Goal: Task Accomplishment & Management: Manage account settings

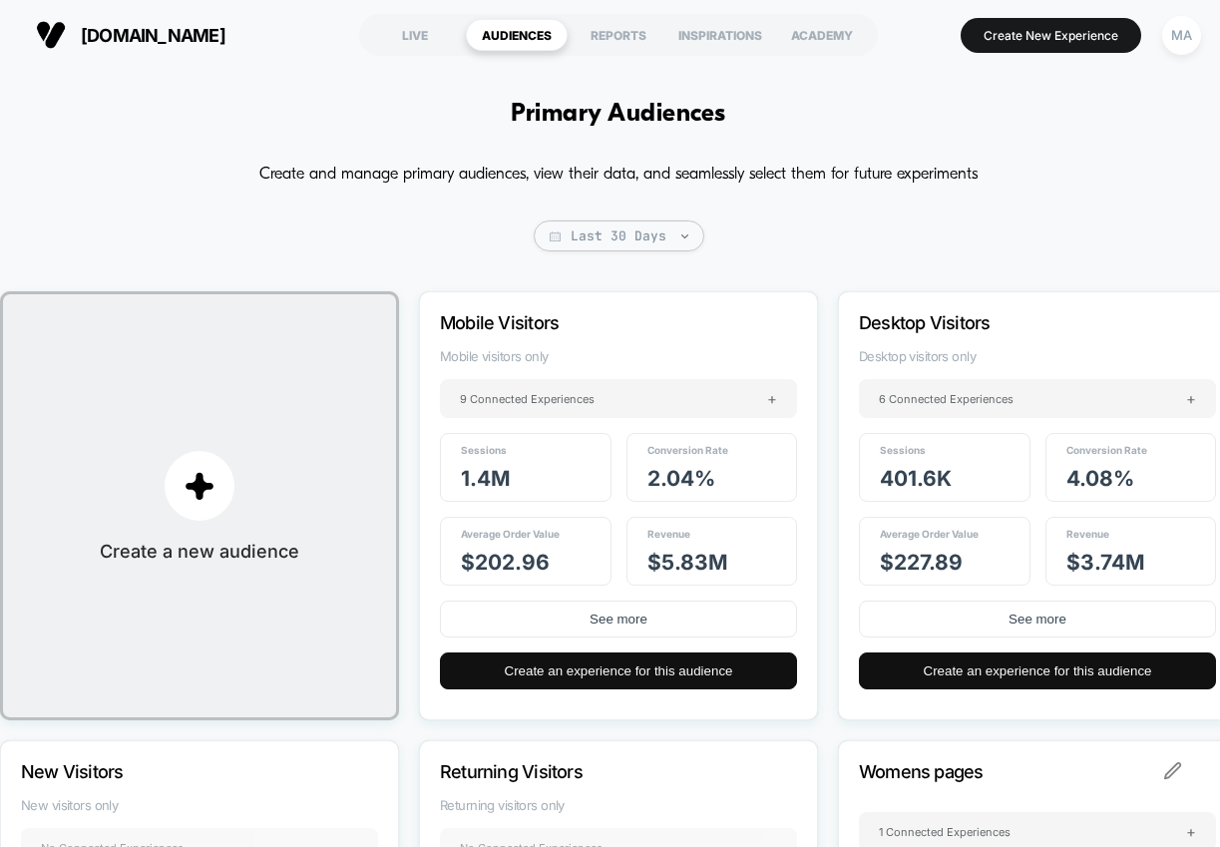
scroll to position [190, 0]
click at [1181, 29] on div "MA" at bounding box center [1181, 35] width 39 height 39
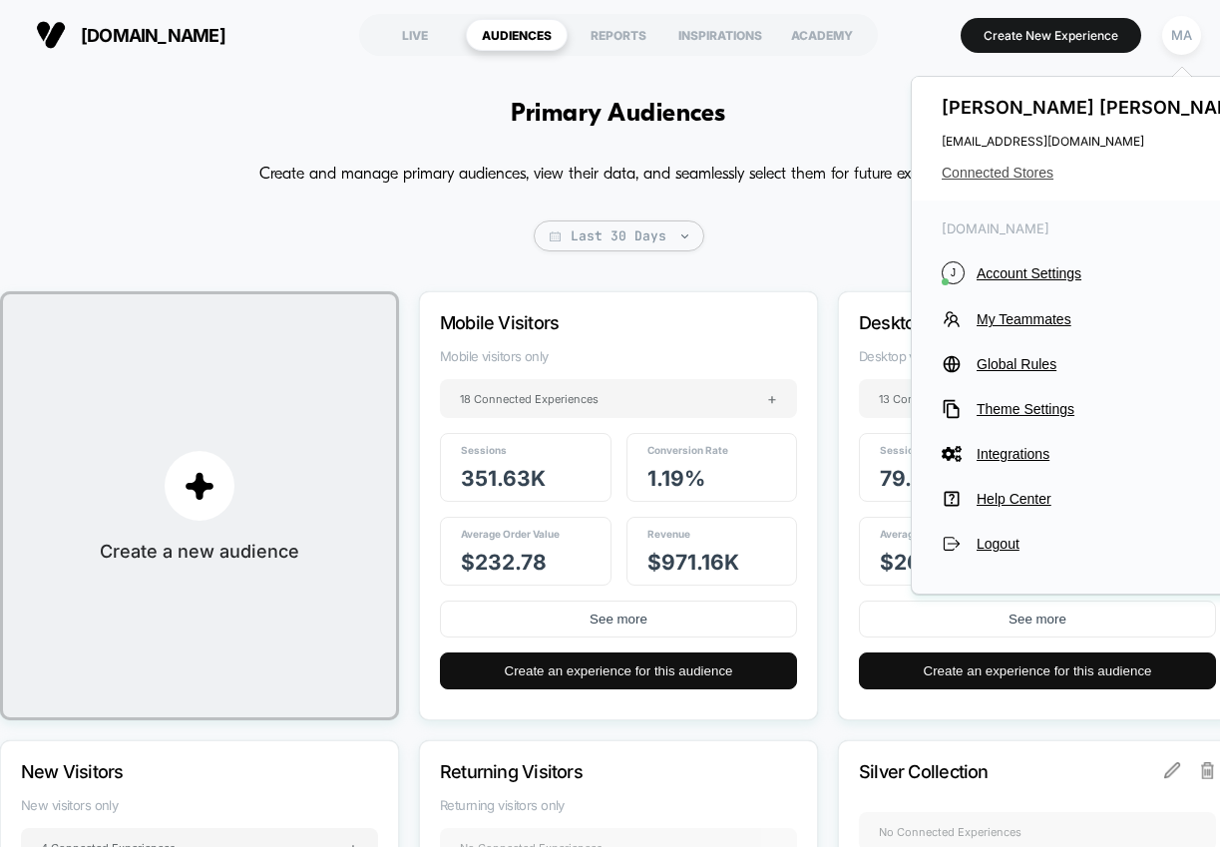
click at [1017, 176] on span "Connected Stores" at bounding box center [1099, 173] width 315 height 16
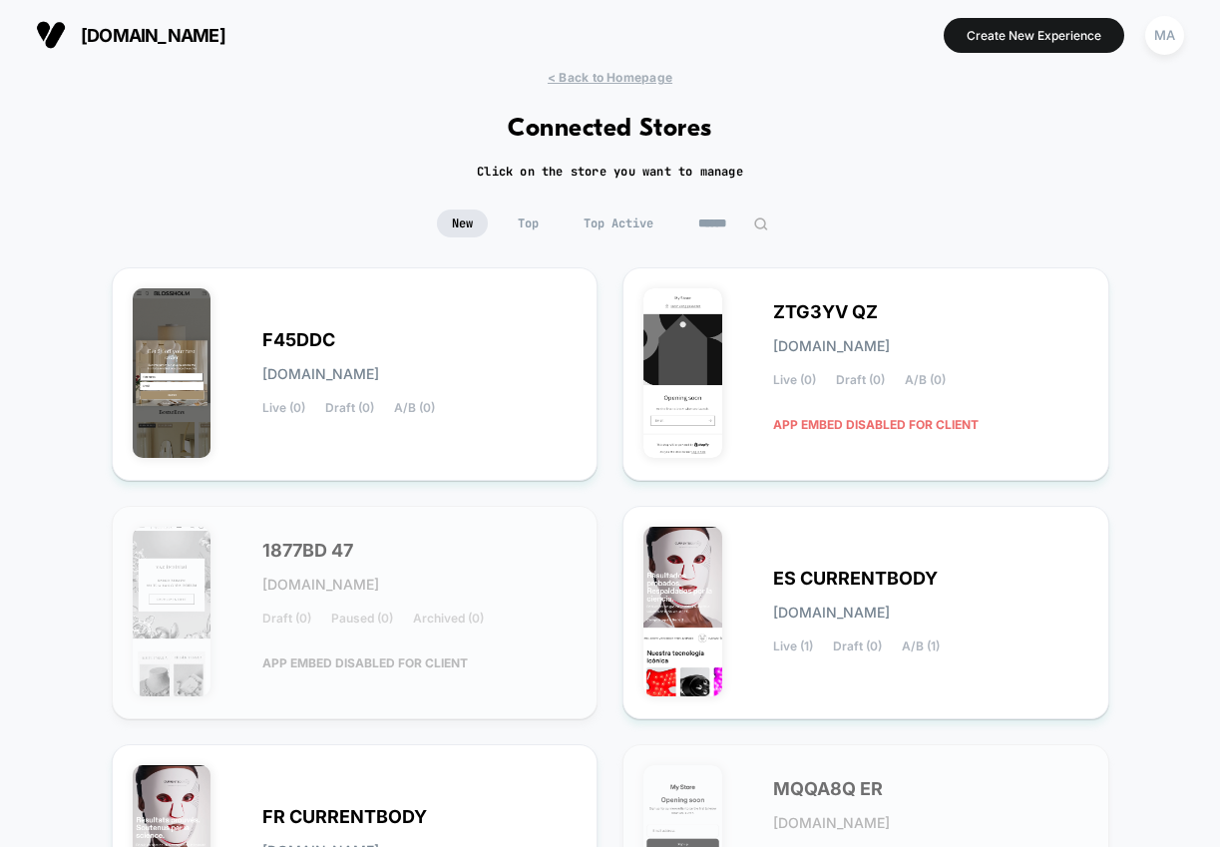
click at [719, 224] on input at bounding box center [733, 224] width 100 height 28
click at [719, 224] on input at bounding box center [734, 224] width 200 height 28
paste input "**********"
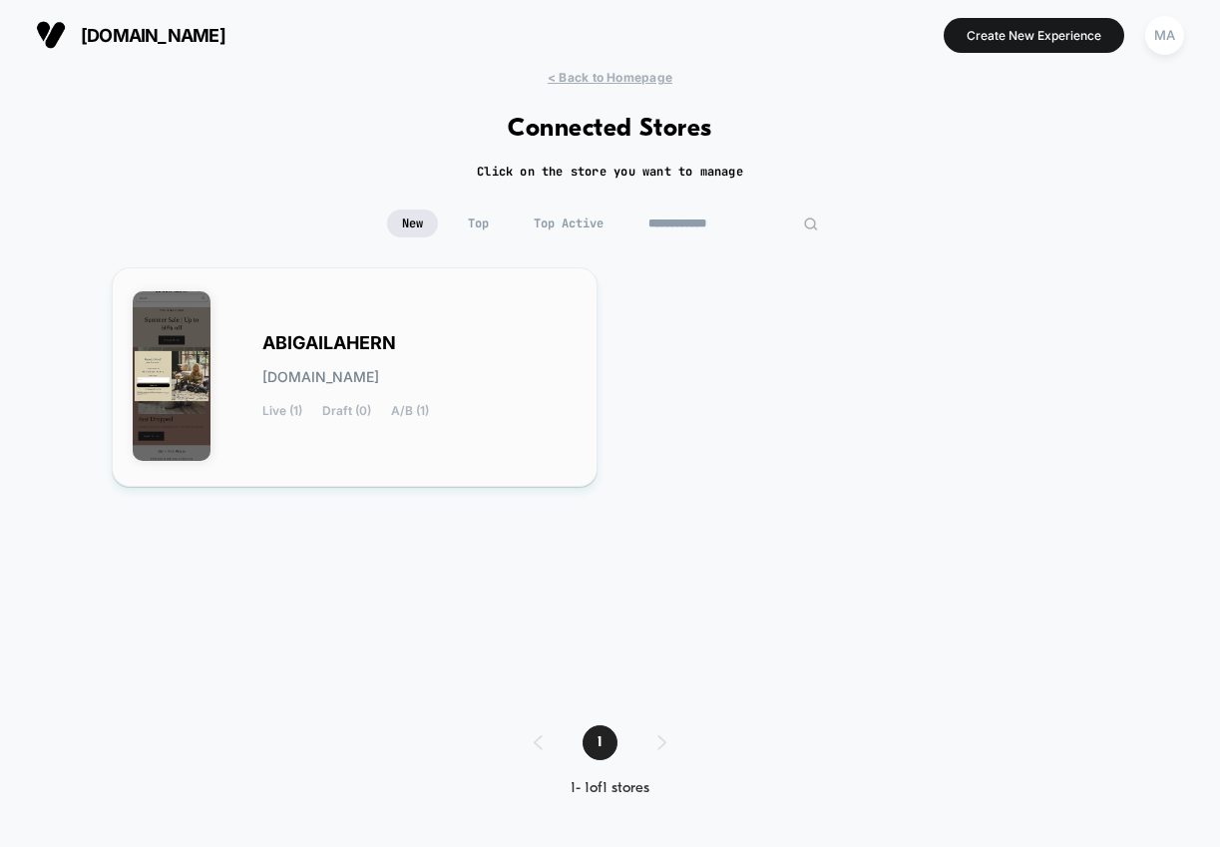
type input "**********"
click at [339, 350] on span "ABIGAILAHERN" at bounding box center [329, 343] width 134 height 14
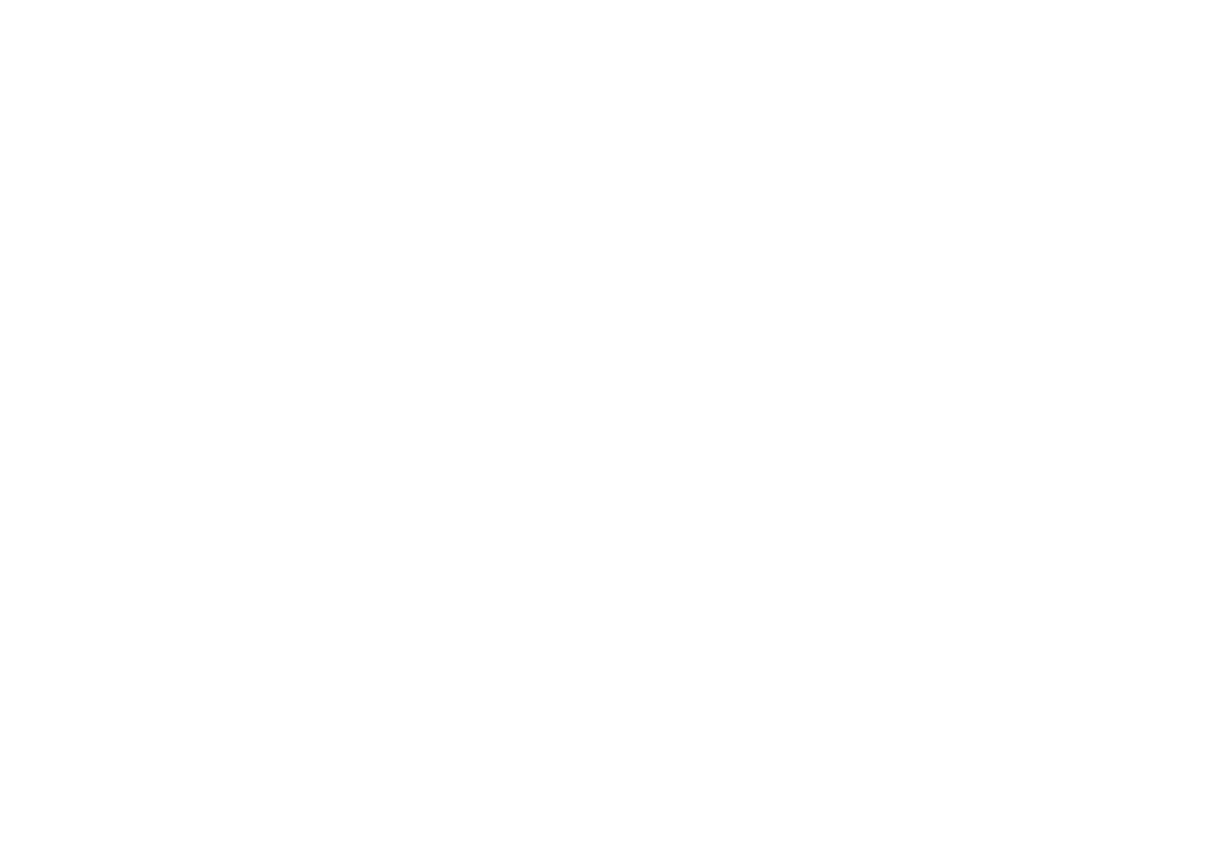
click at [339, 8] on html "Navigated to [DOMAIN_NAME] | No-code CRO for Shopify" at bounding box center [610, 4] width 1220 height 8
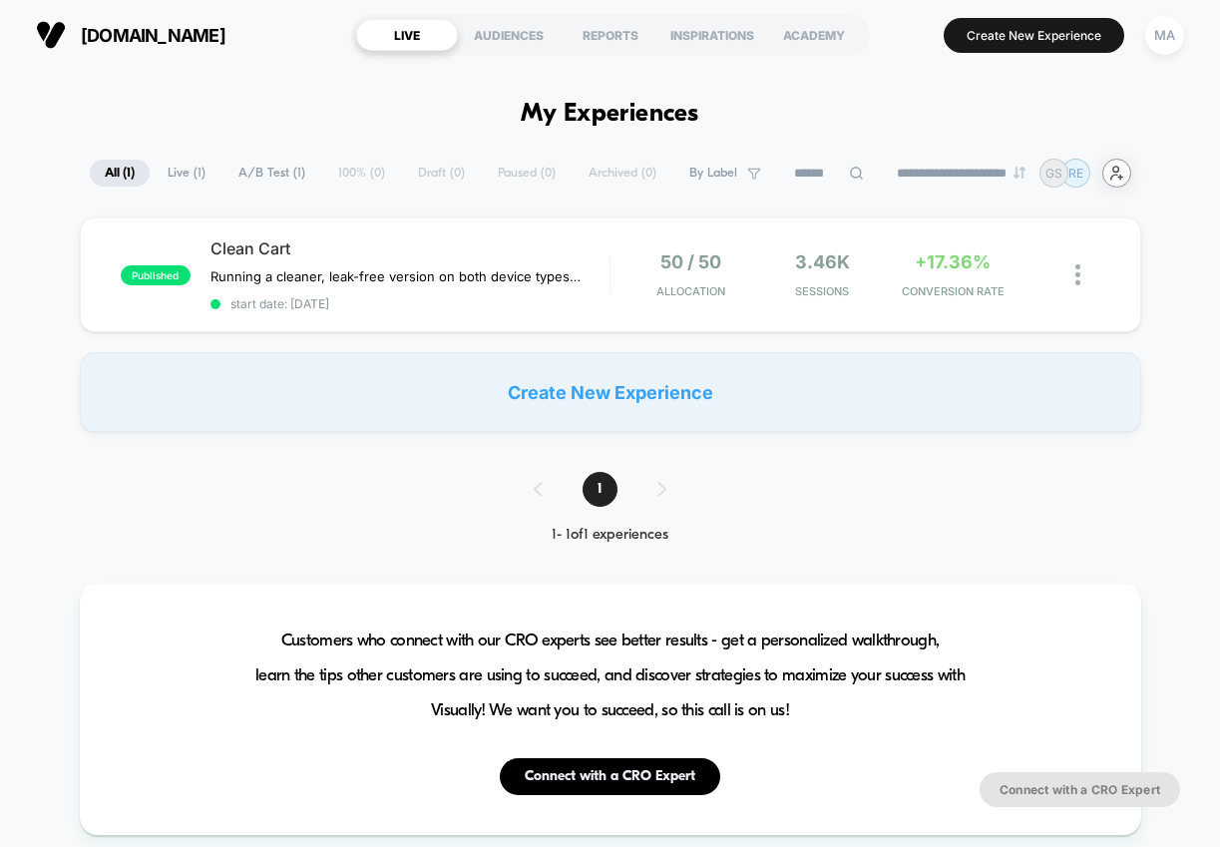
click at [1124, 174] on icon "user-plus-alt-1-svgrepo-com" at bounding box center [1116, 173] width 15 height 15
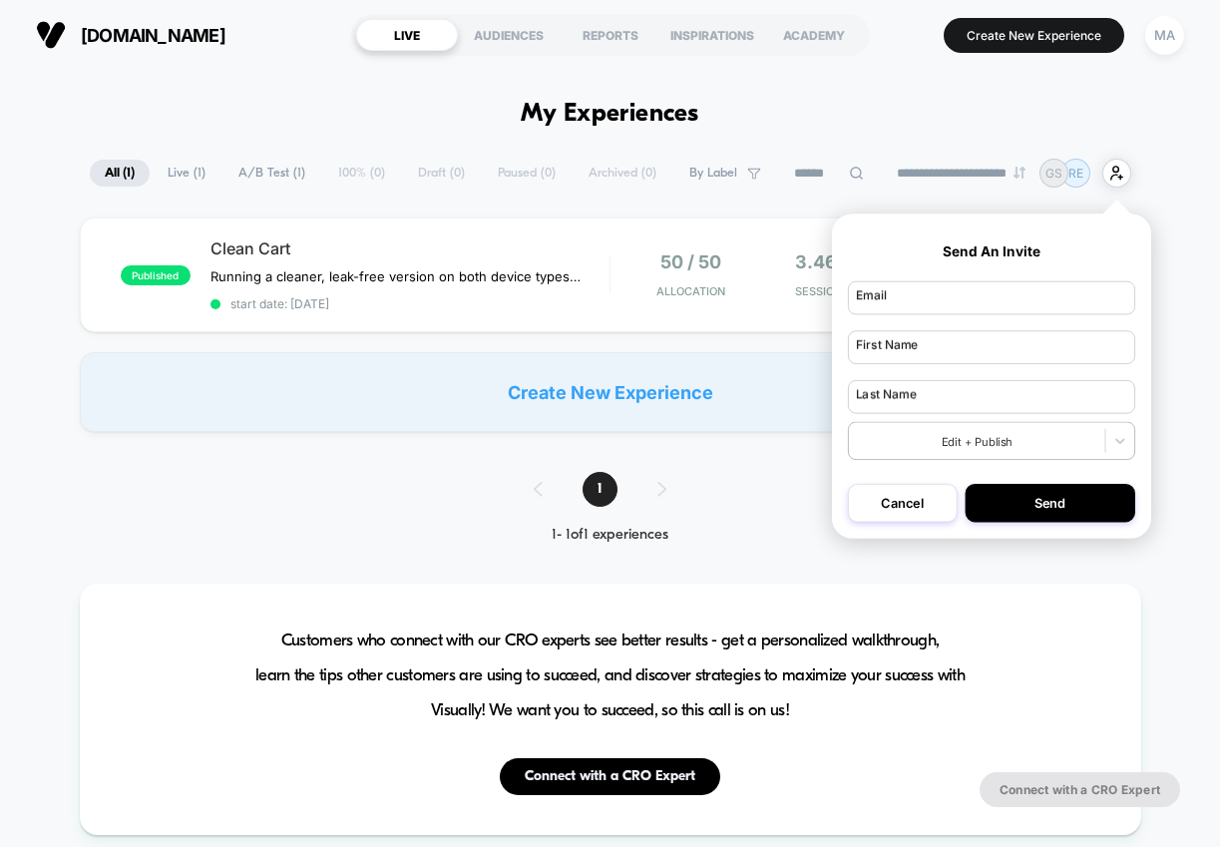
click at [1161, 48] on div "MA" at bounding box center [1164, 35] width 39 height 39
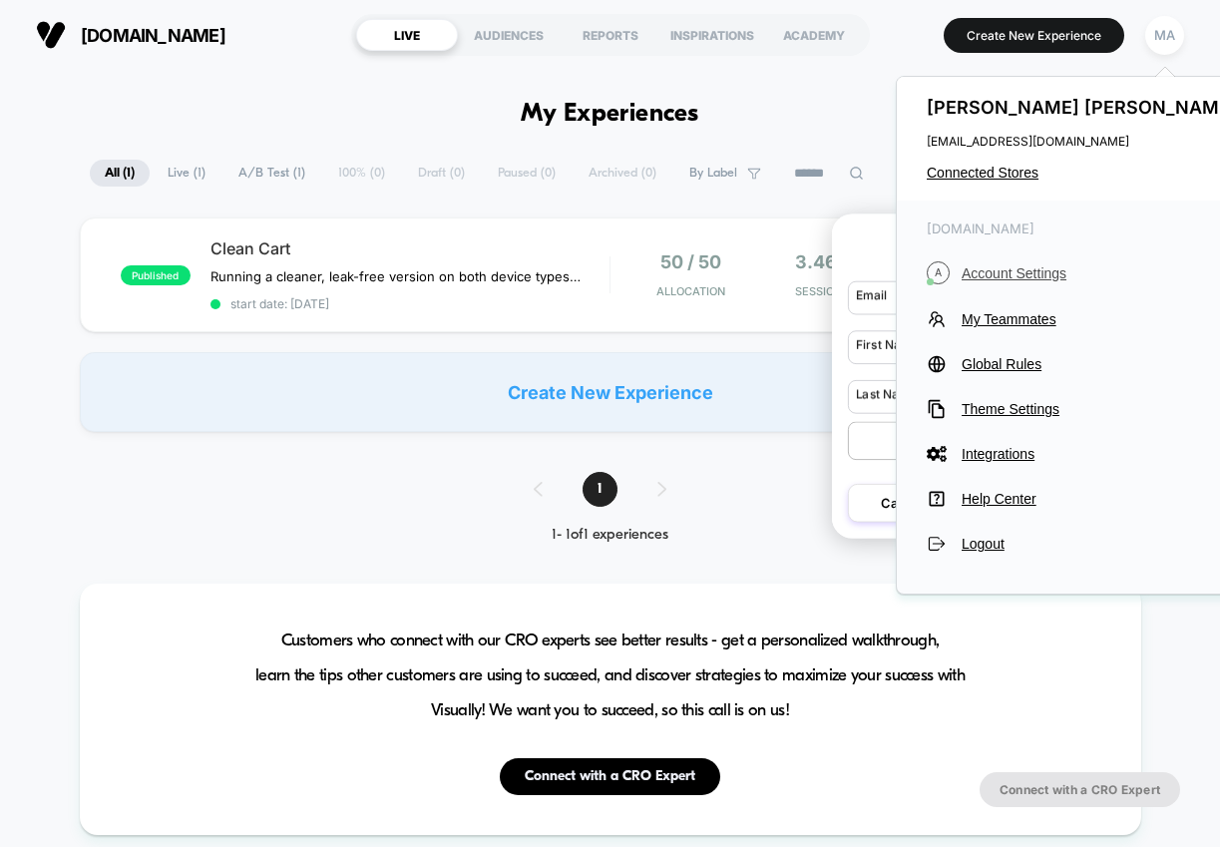
click at [1037, 265] on span "Account Settings" at bounding box center [1102, 273] width 280 height 16
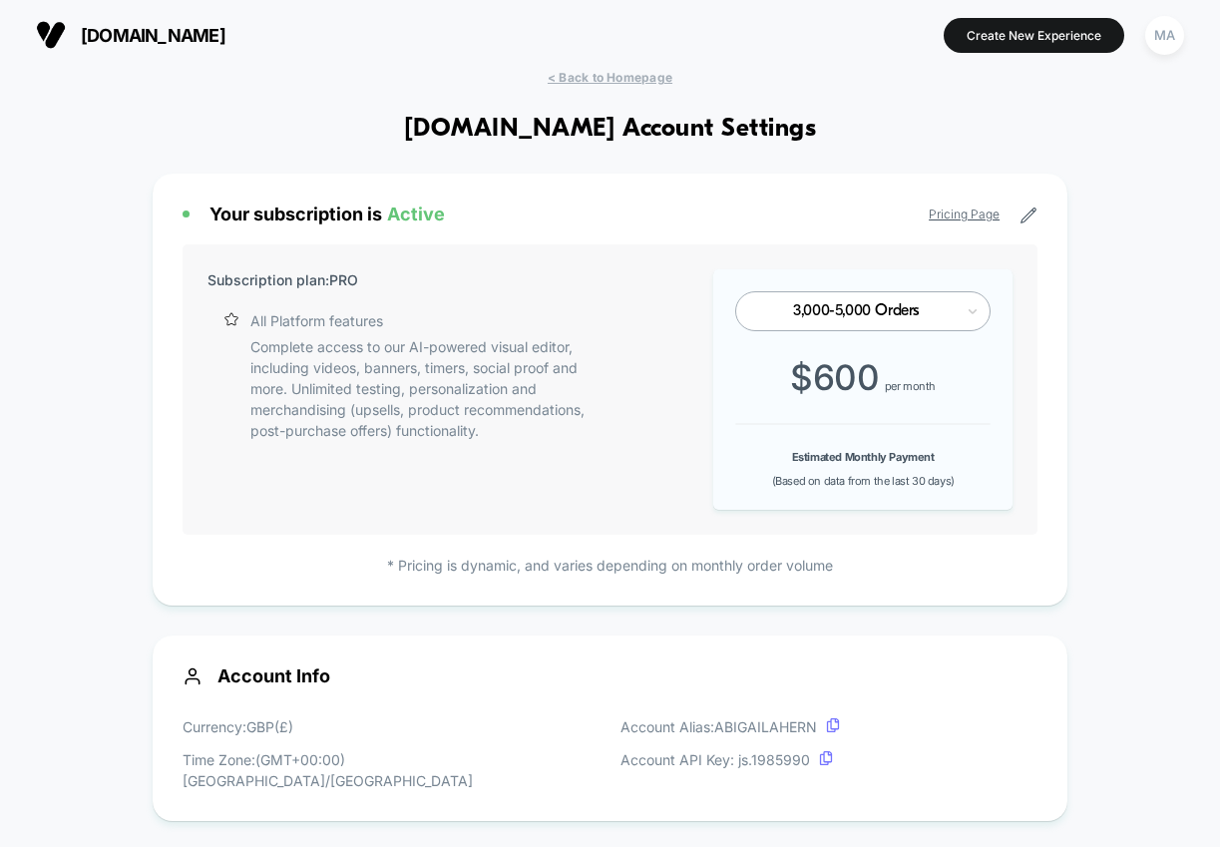
scroll to position [269, 0]
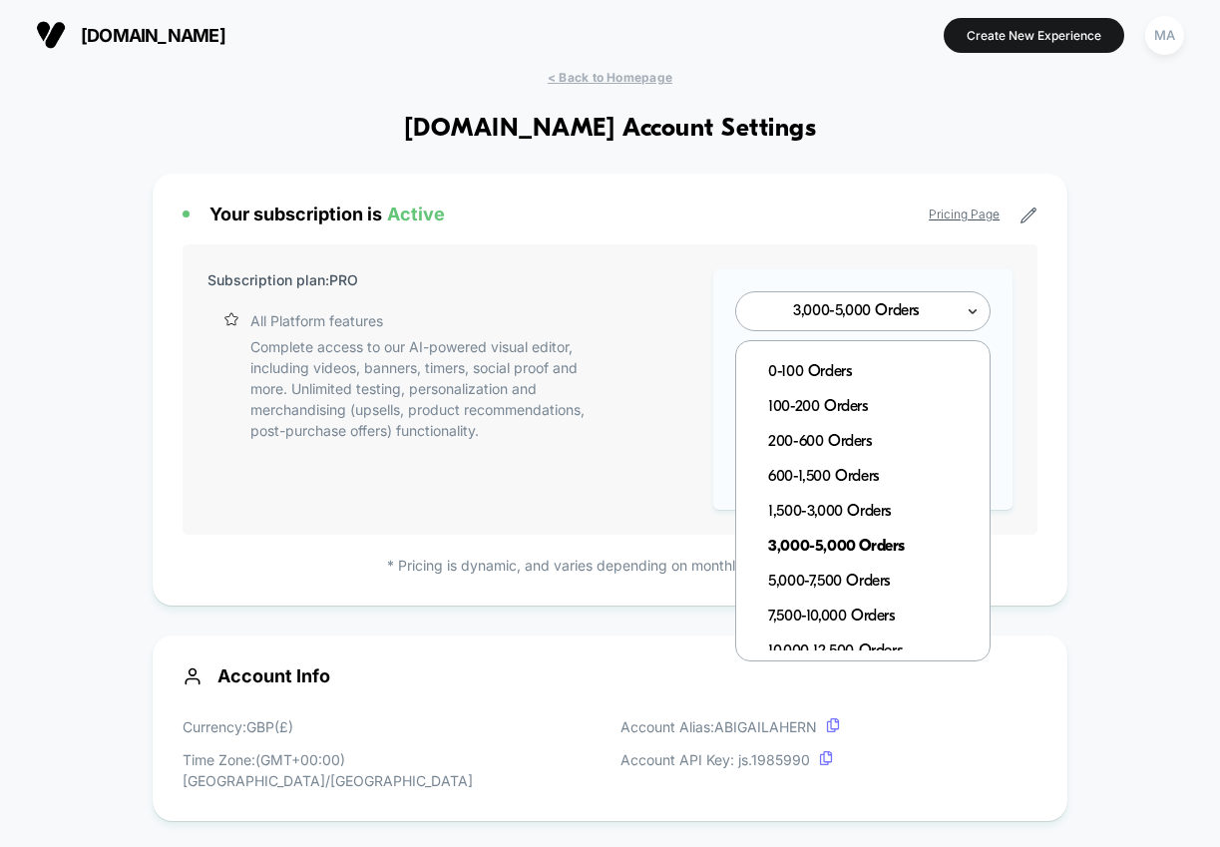
click at [977, 316] on icon at bounding box center [973, 311] width 14 height 20
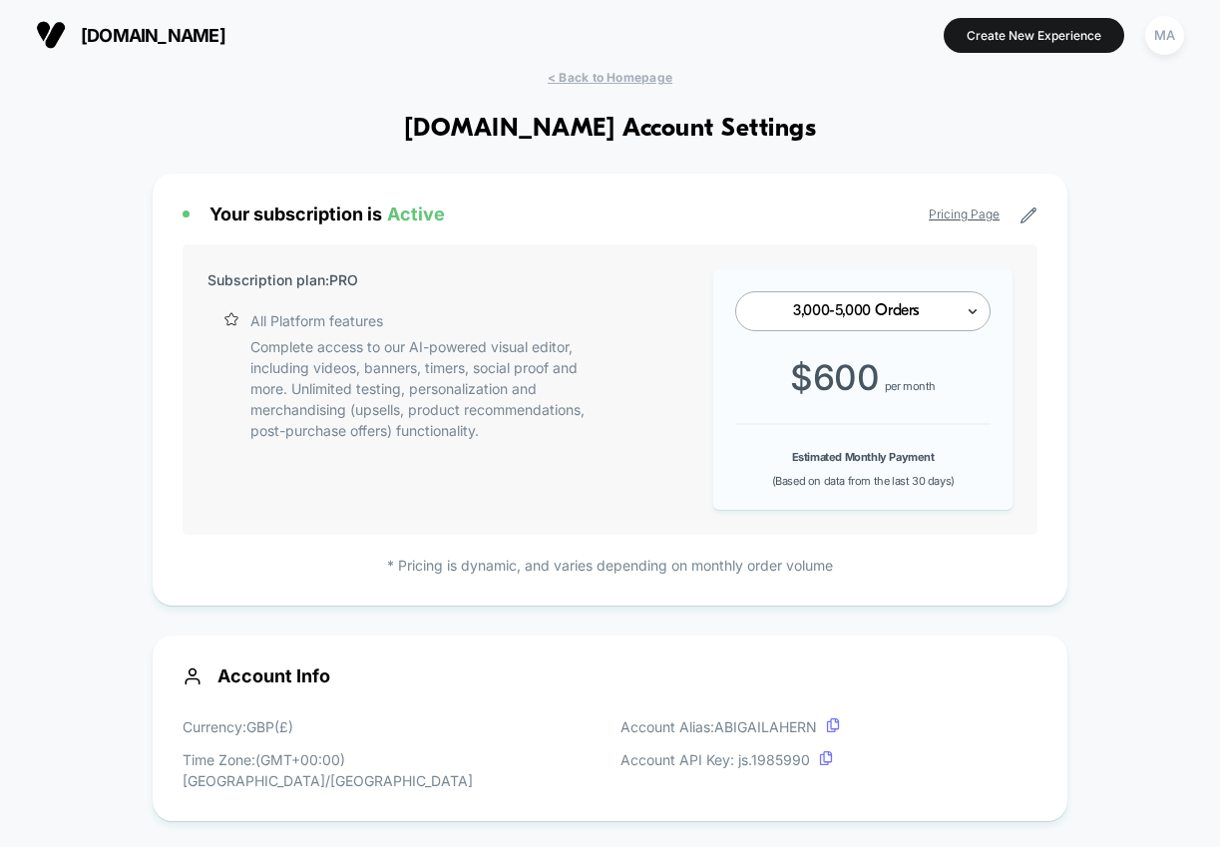
click at [977, 316] on icon at bounding box center [973, 311] width 14 height 20
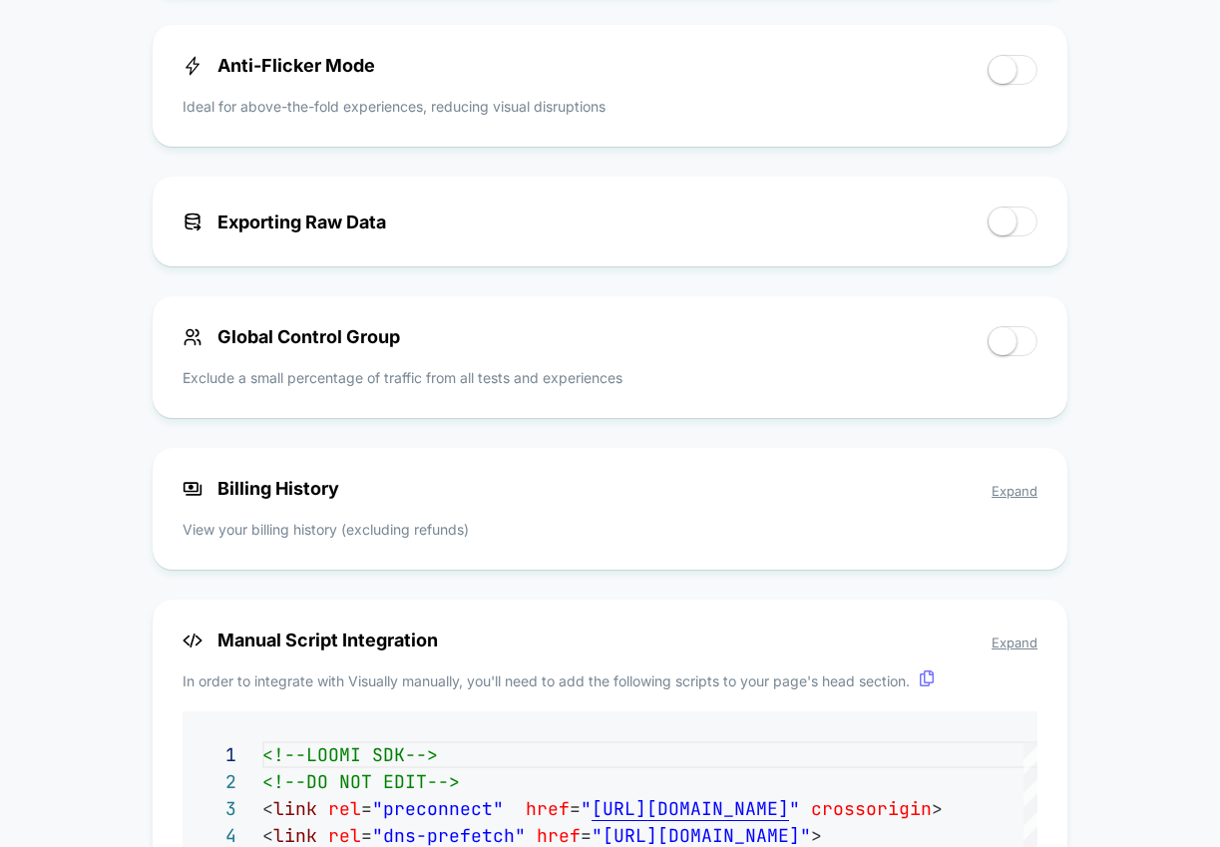
scroll to position [1386, 0]
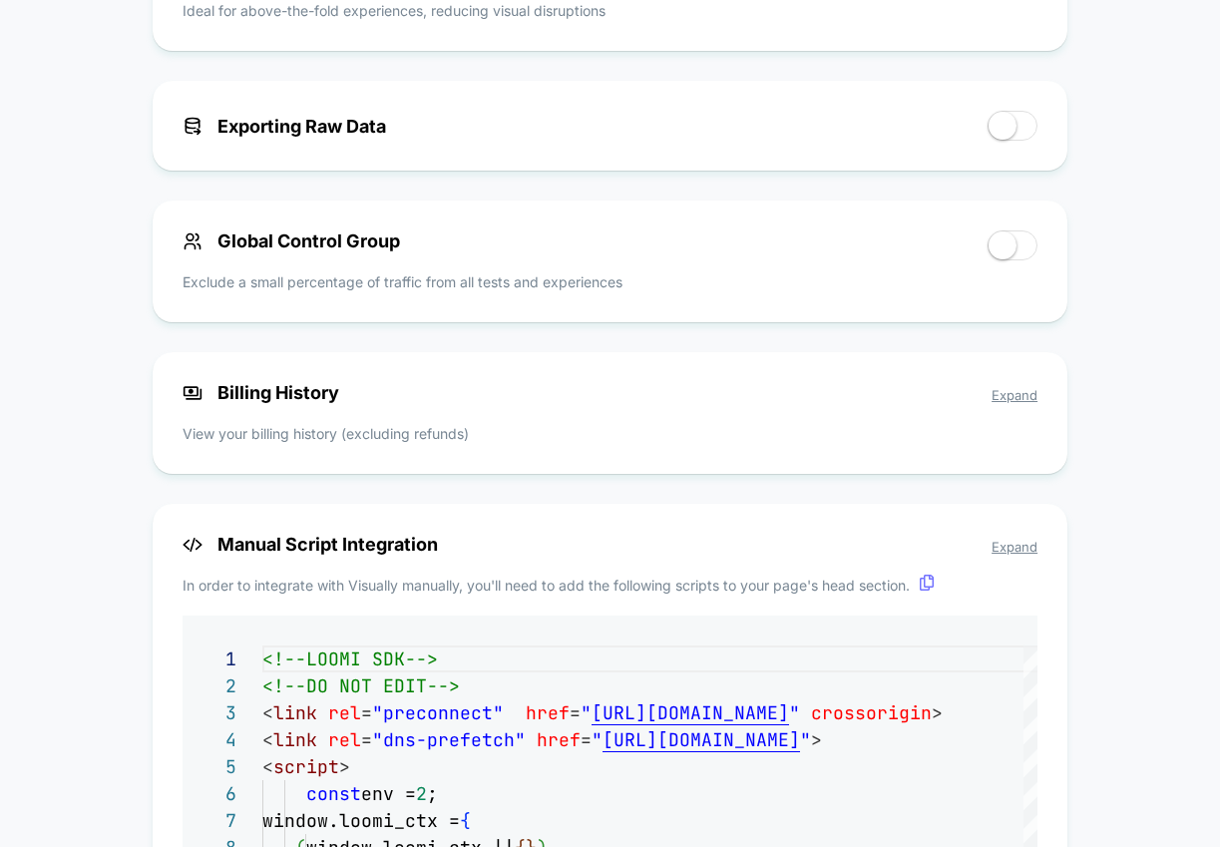
click at [1015, 387] on span "Expand" at bounding box center [1015, 395] width 46 height 16
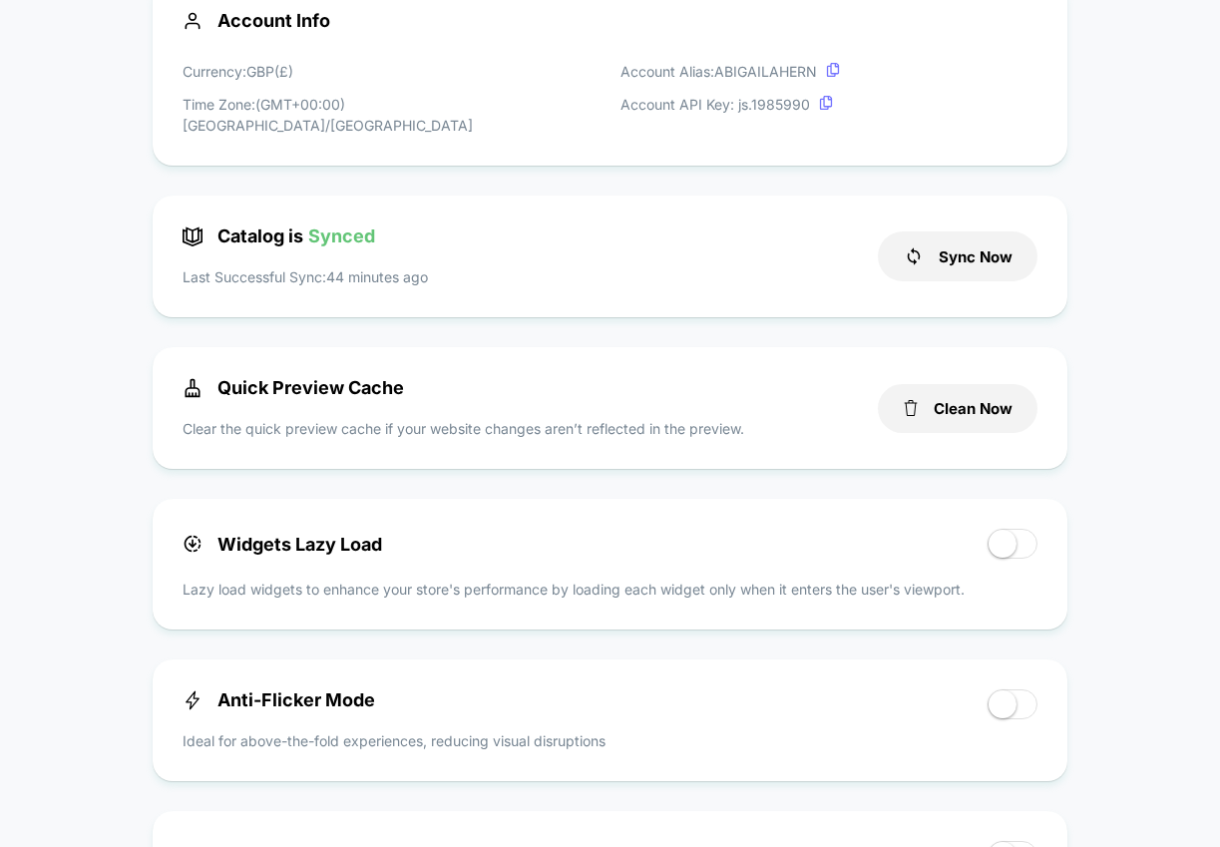
scroll to position [0, 0]
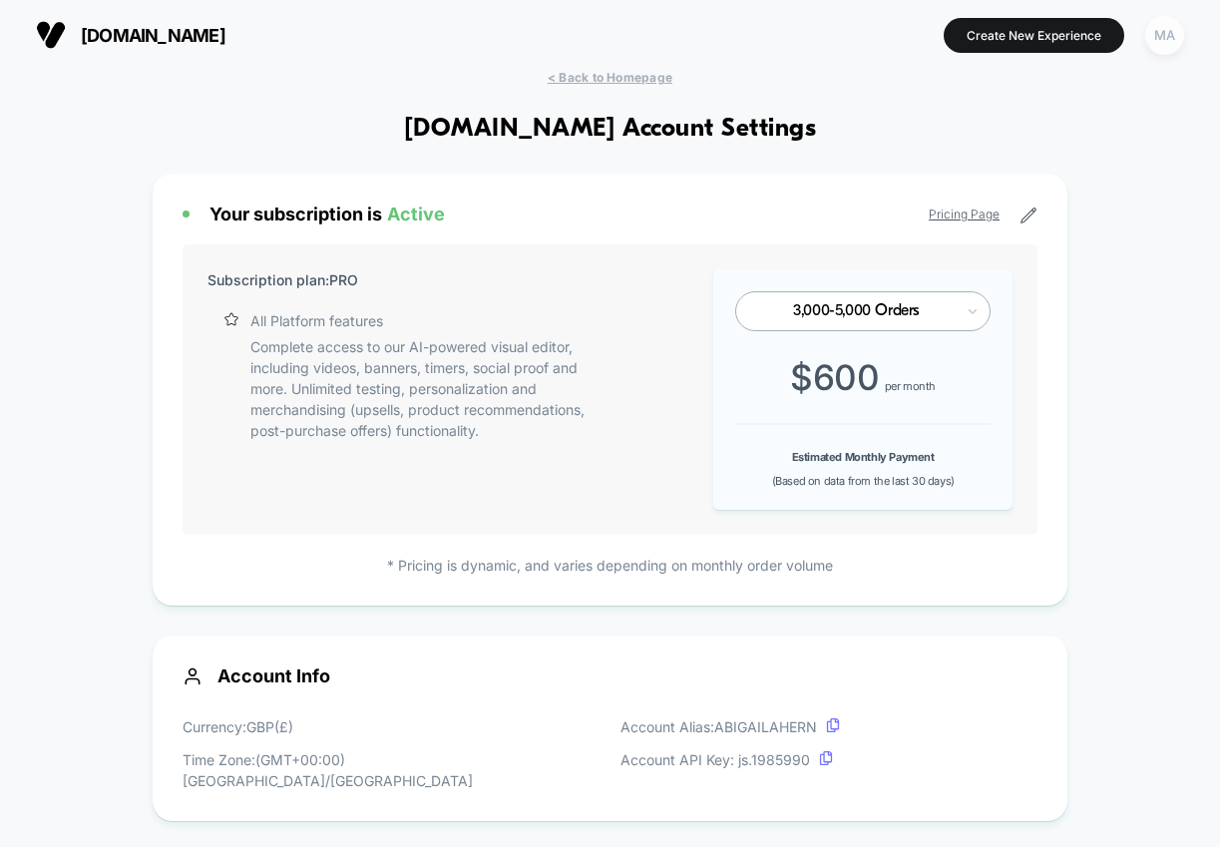
click at [1170, 33] on div "MA" at bounding box center [1164, 35] width 39 height 39
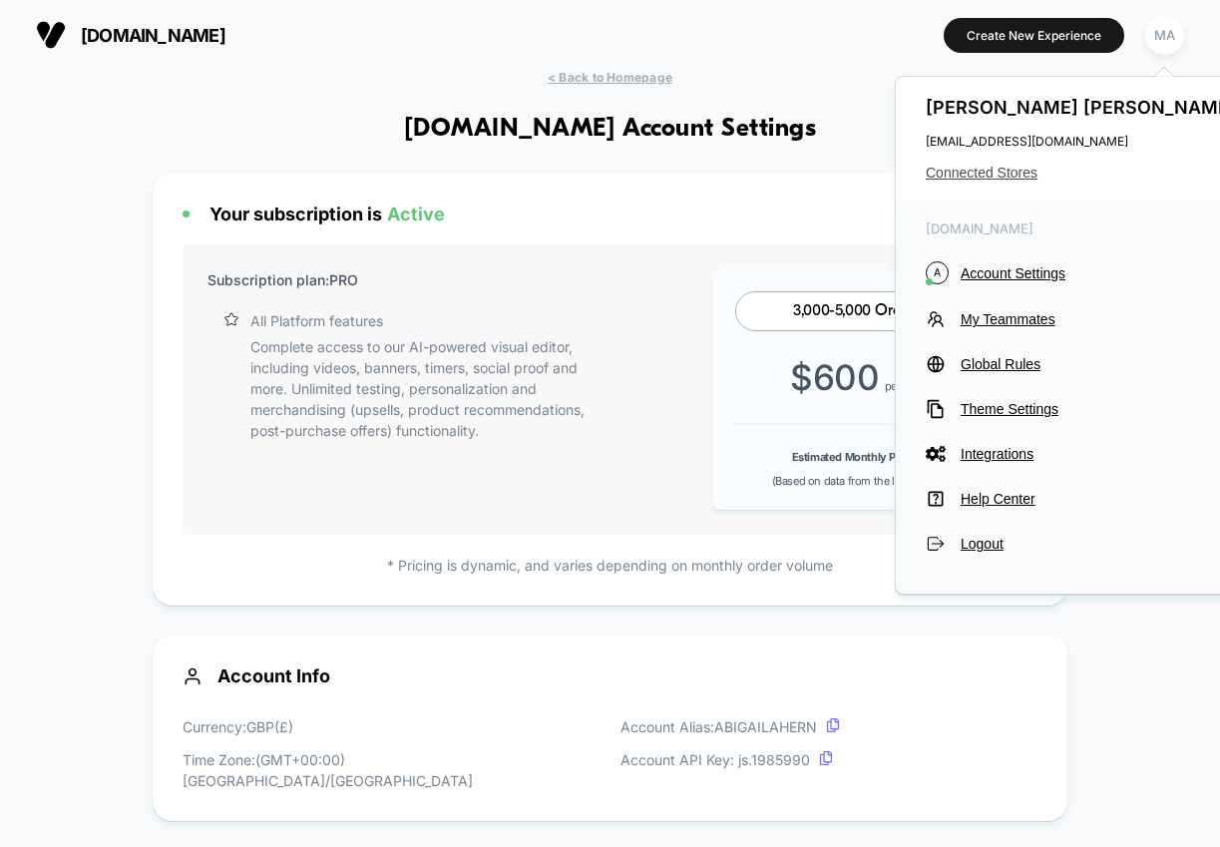
click at [1001, 173] on span "Connected Stores" at bounding box center [1083, 173] width 315 height 16
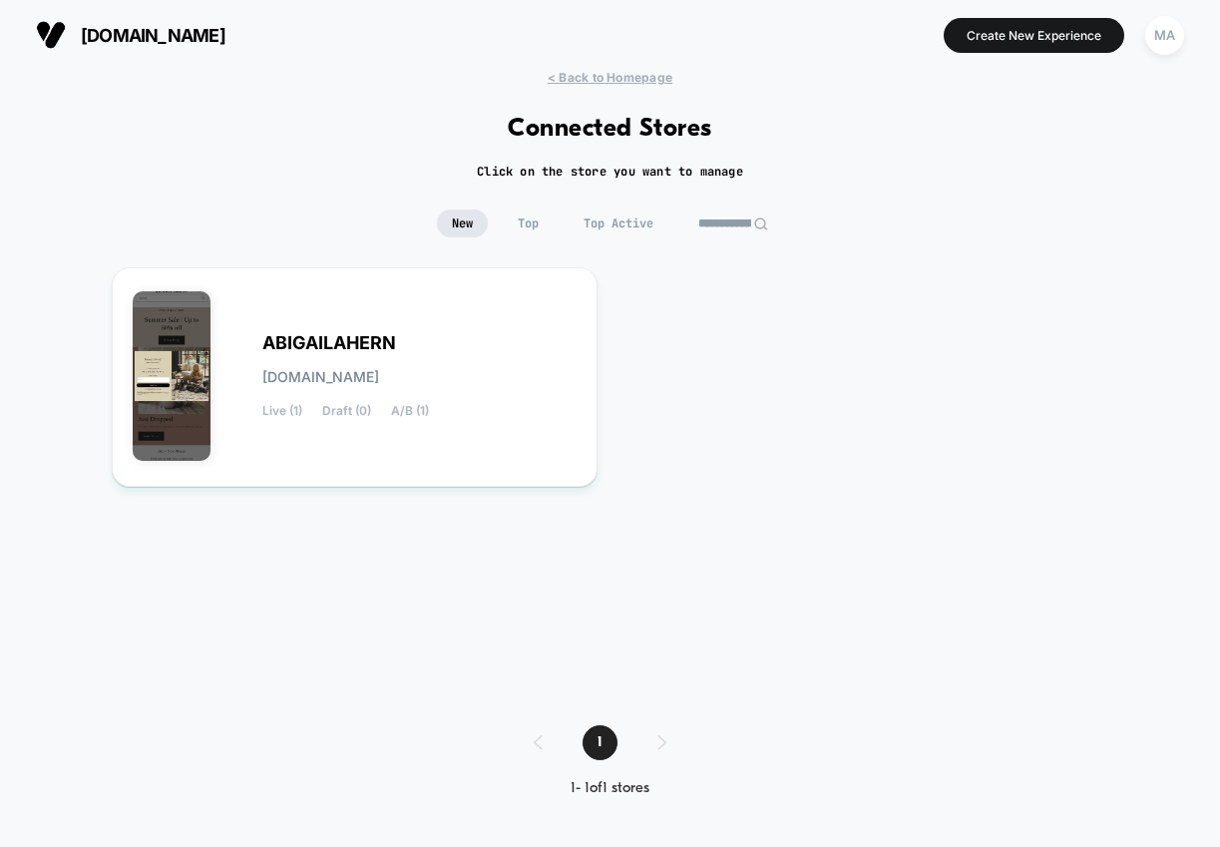
click at [728, 225] on input "**********" at bounding box center [733, 224] width 100 height 28
click at [728, 225] on input "**********" at bounding box center [734, 224] width 200 height 28
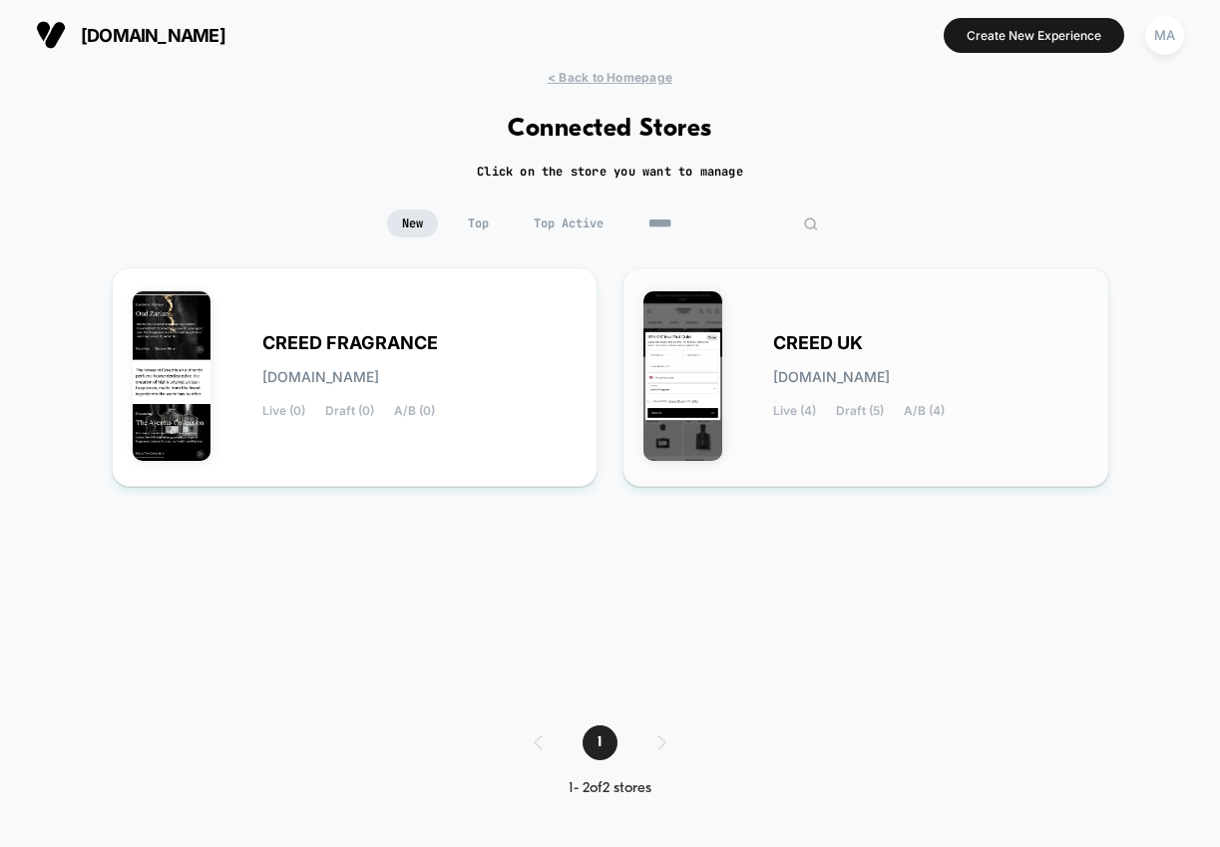
type input "*****"
click at [829, 378] on span "[DOMAIN_NAME]" at bounding box center [831, 377] width 117 height 14
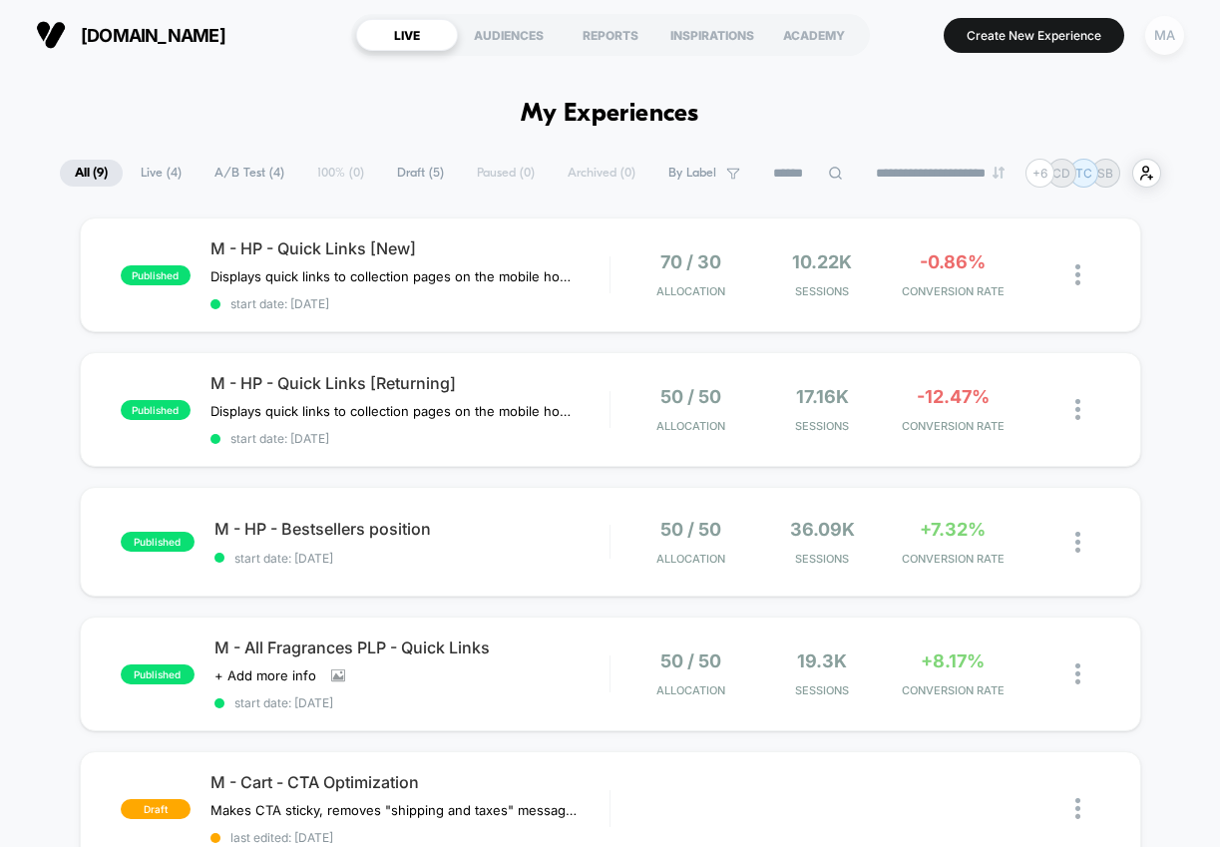
click at [1160, 39] on div "MA" at bounding box center [1164, 35] width 39 height 39
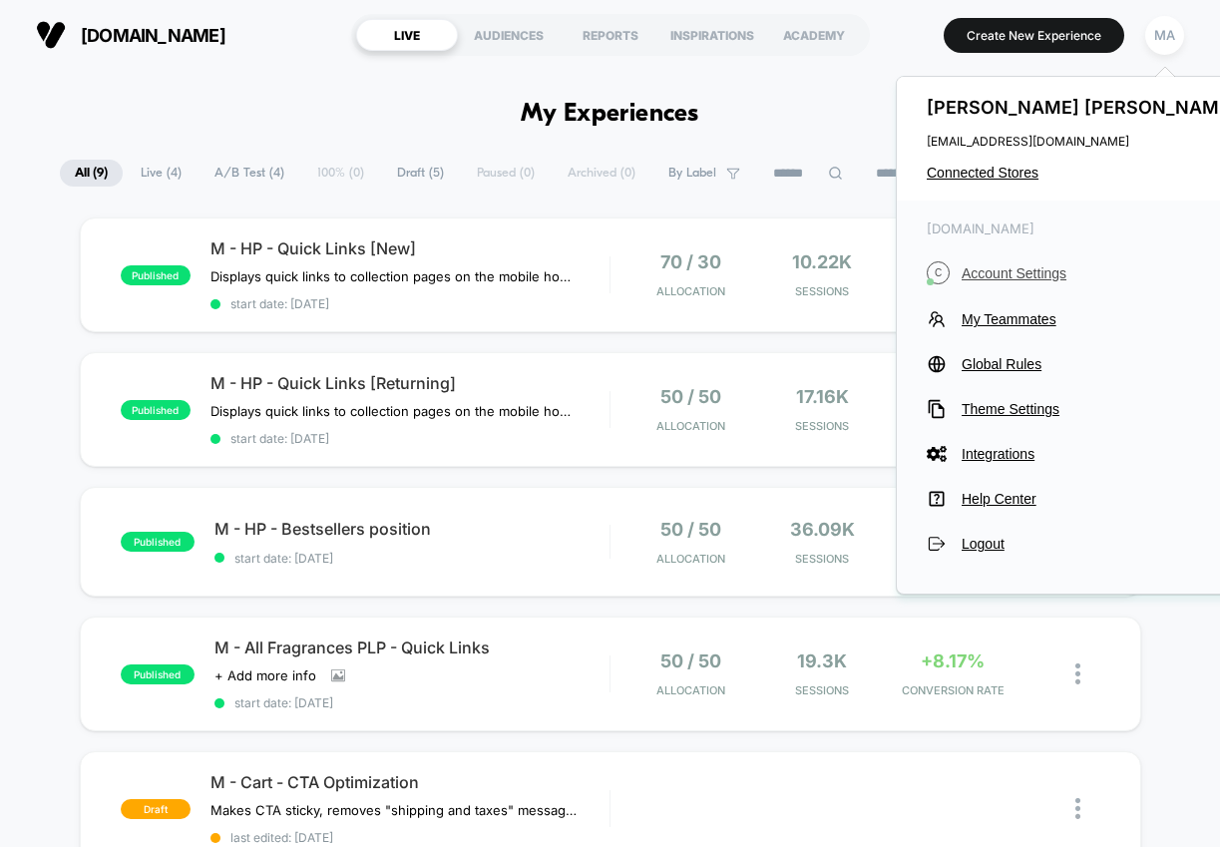
click at [1016, 273] on span "Account Settings" at bounding box center [1102, 273] width 280 height 16
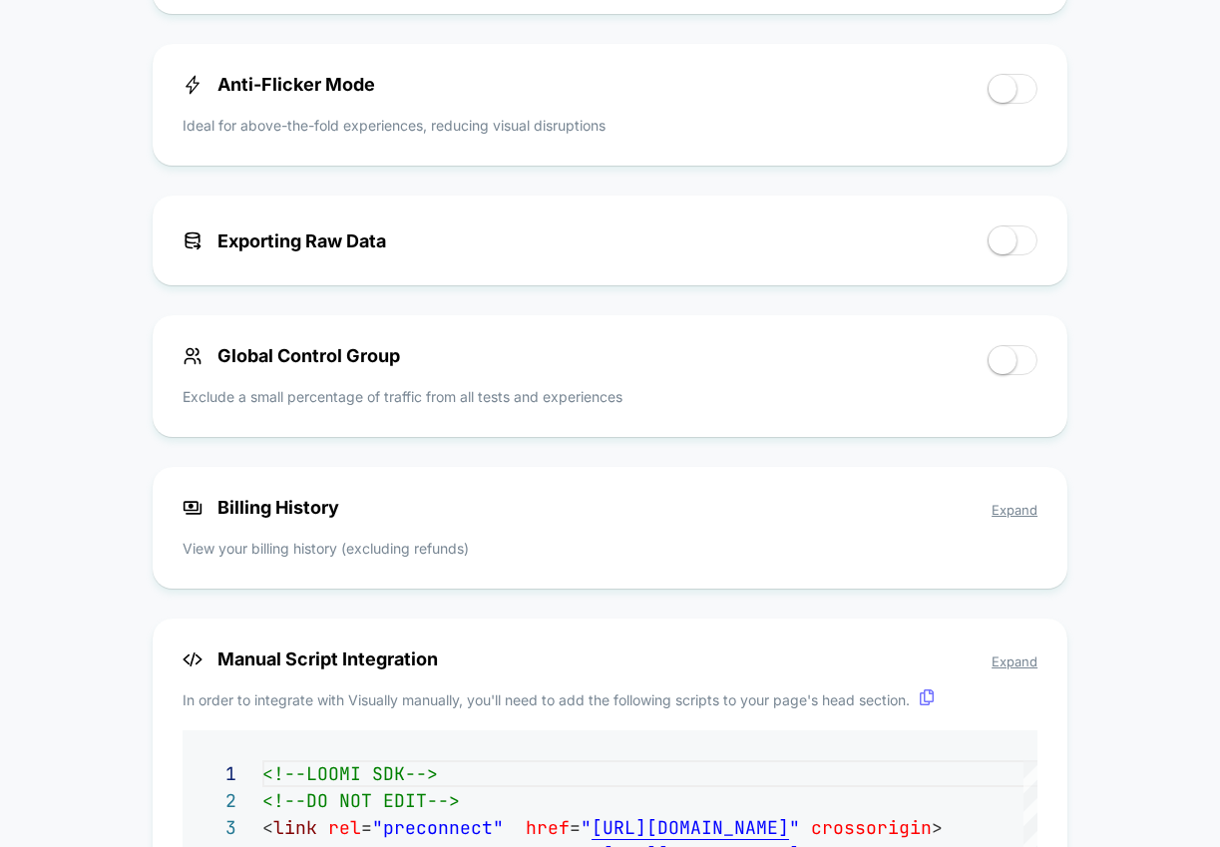
scroll to position [1335, 0]
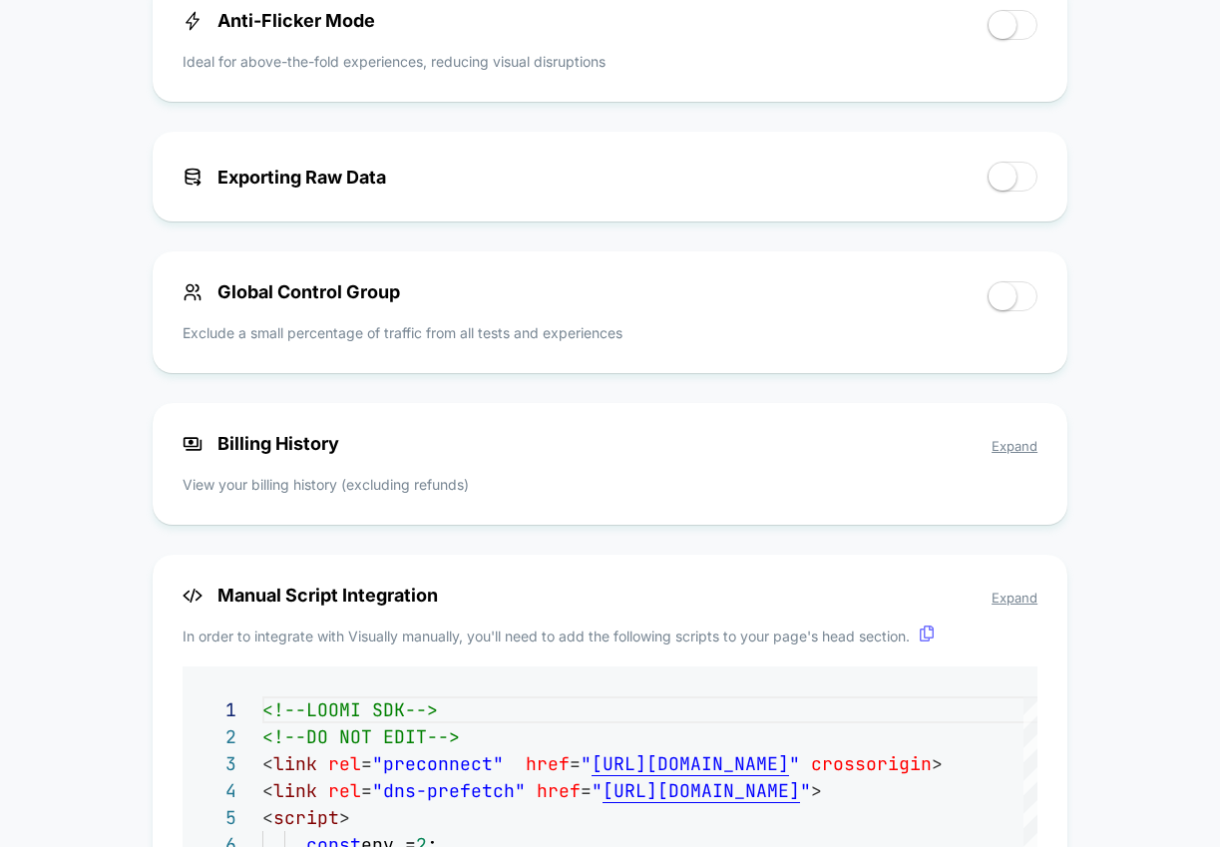
click at [1018, 438] on span "Expand" at bounding box center [1015, 446] width 46 height 16
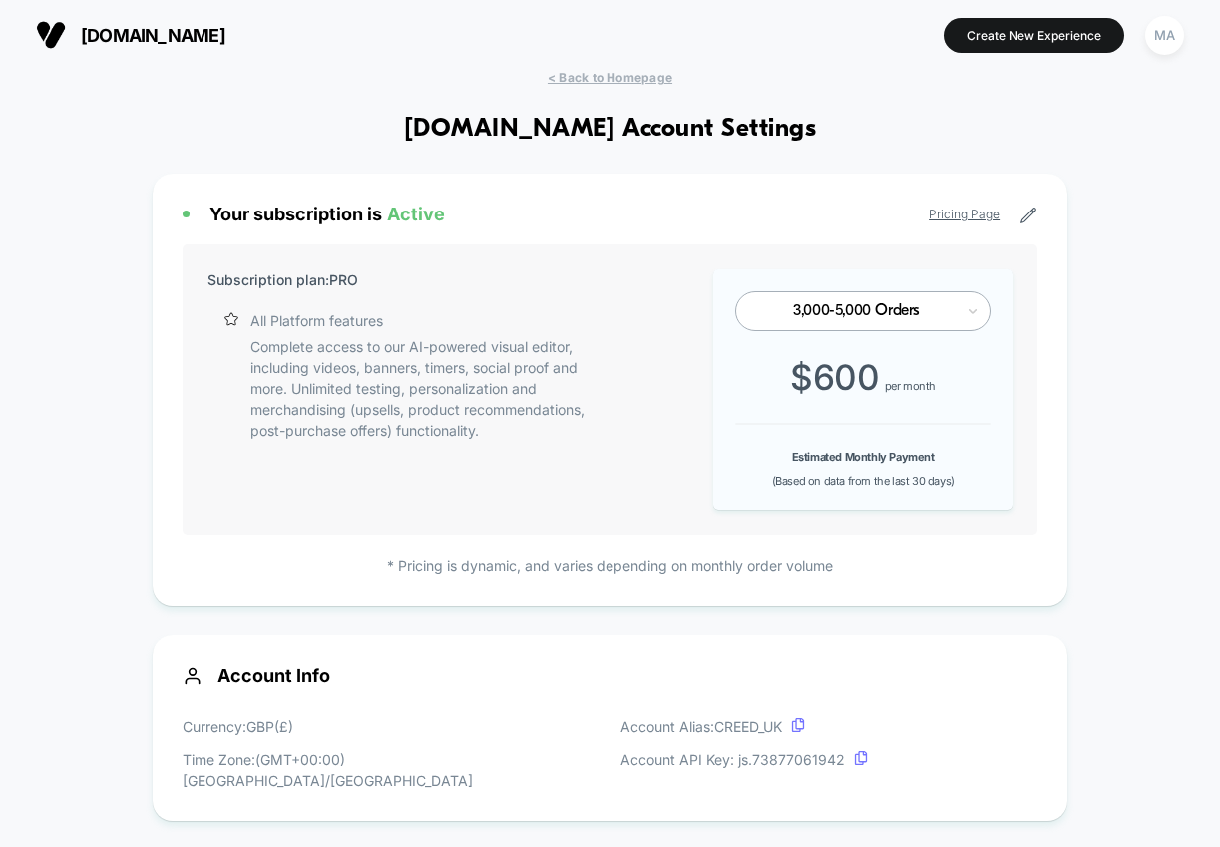
scroll to position [1, 0]
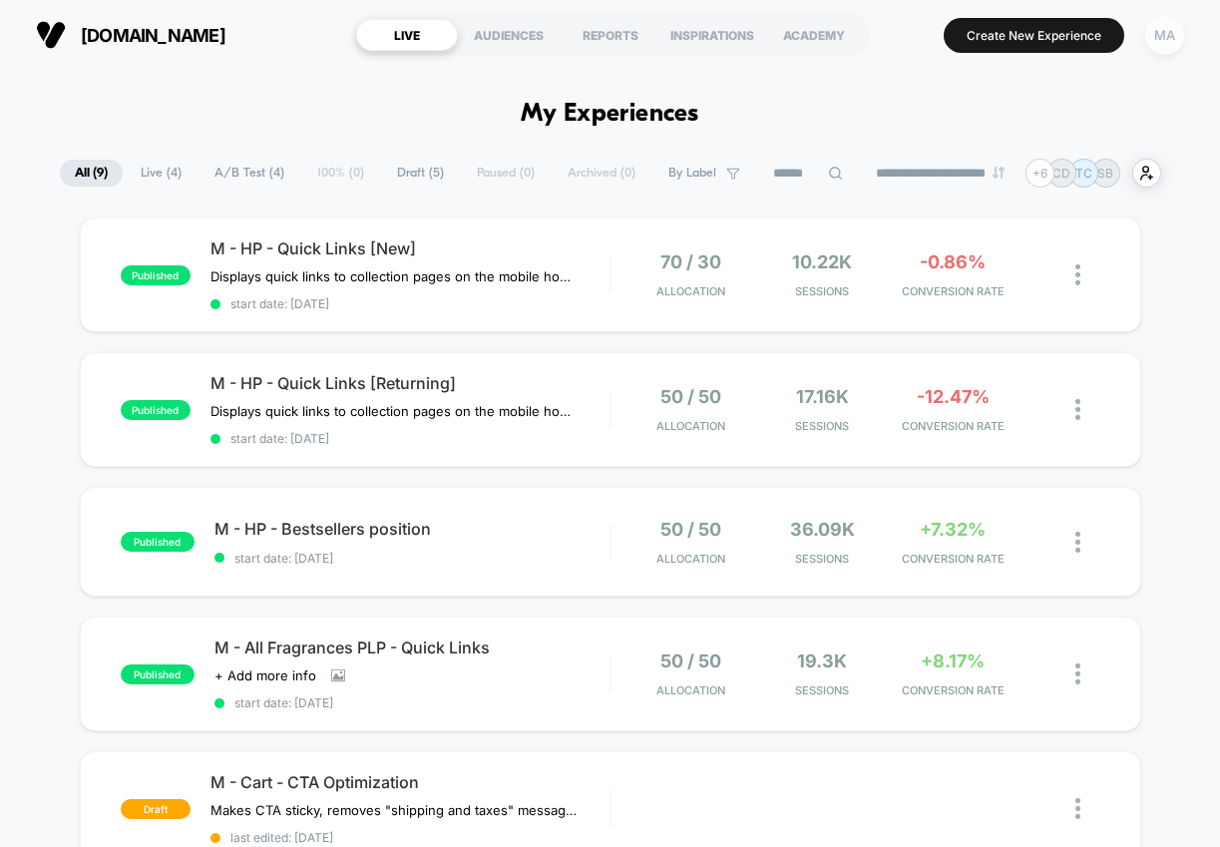
click at [1178, 33] on div "MA" at bounding box center [1164, 35] width 39 height 39
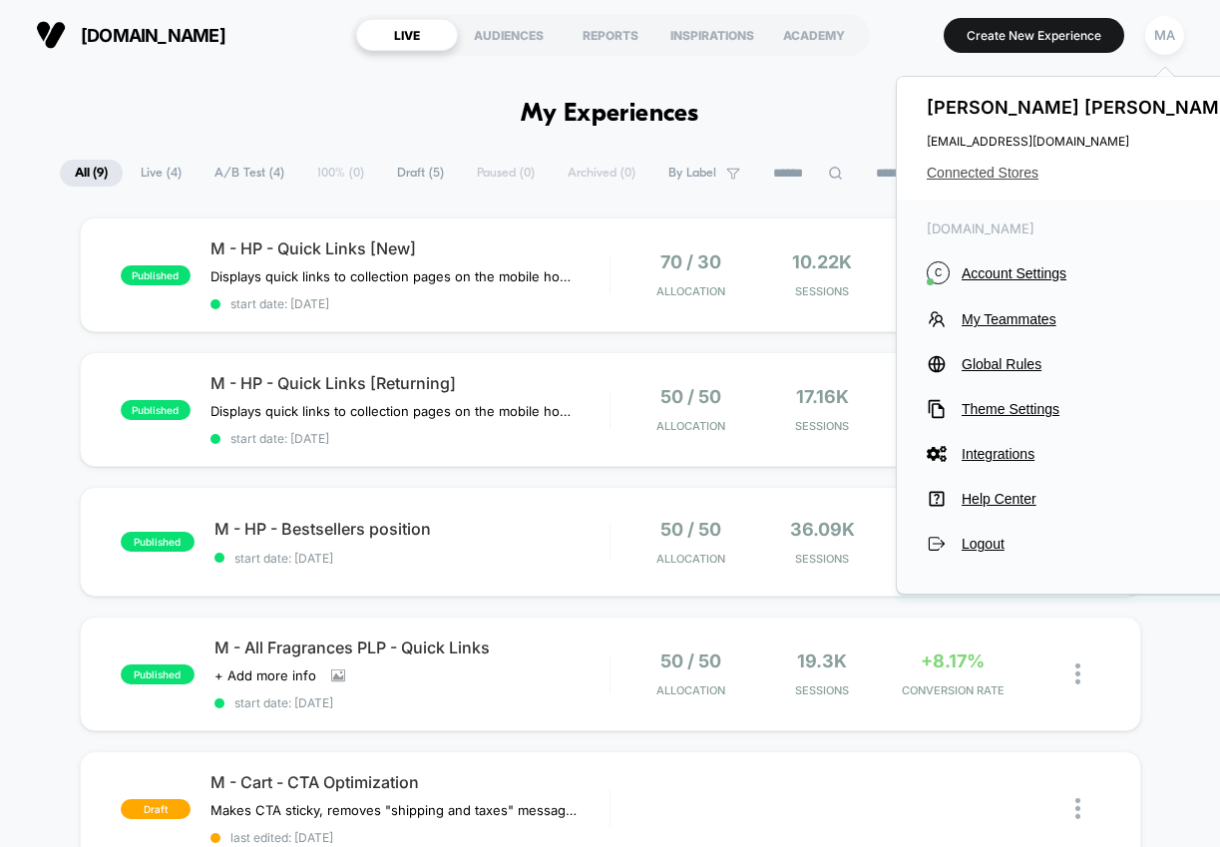
click at [1025, 173] on span "Connected Stores" at bounding box center [1084, 173] width 315 height 16
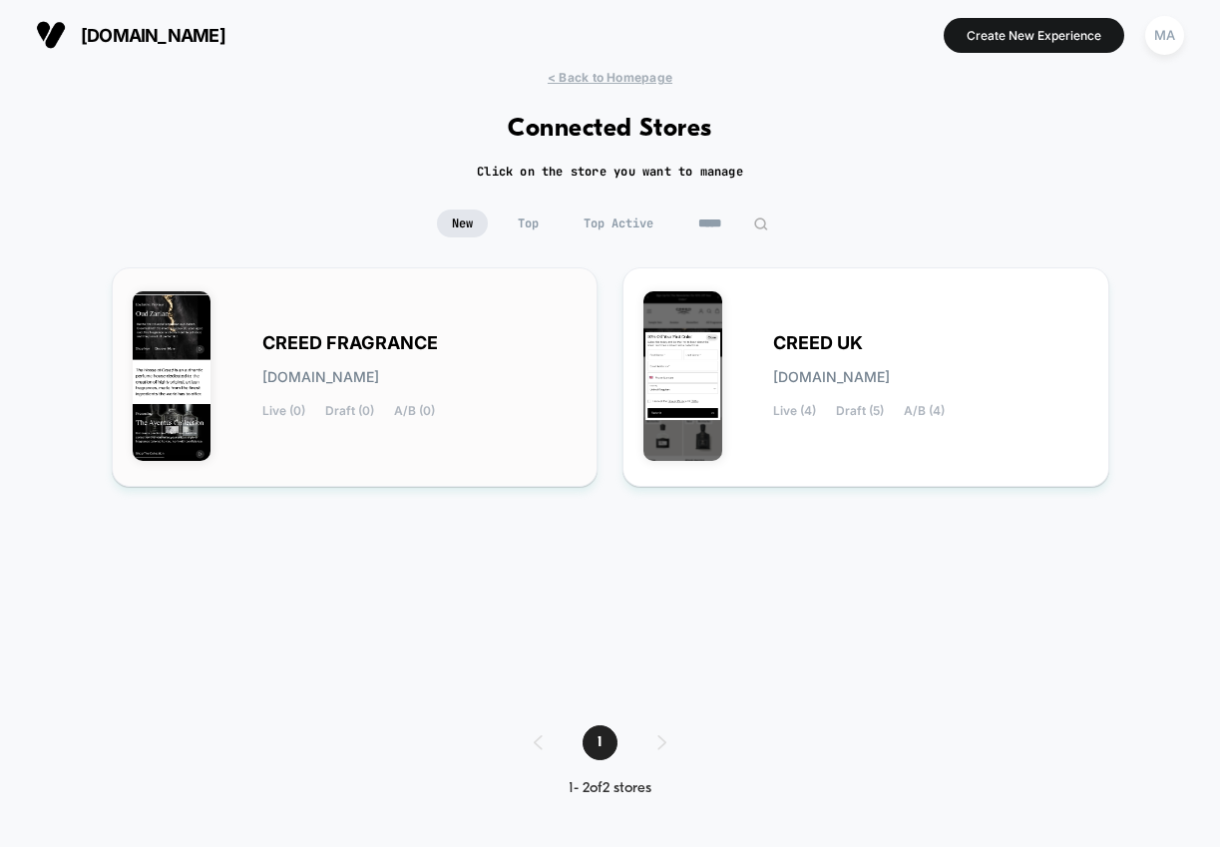
click at [379, 383] on span "[DOMAIN_NAME]" at bounding box center [320, 377] width 117 height 14
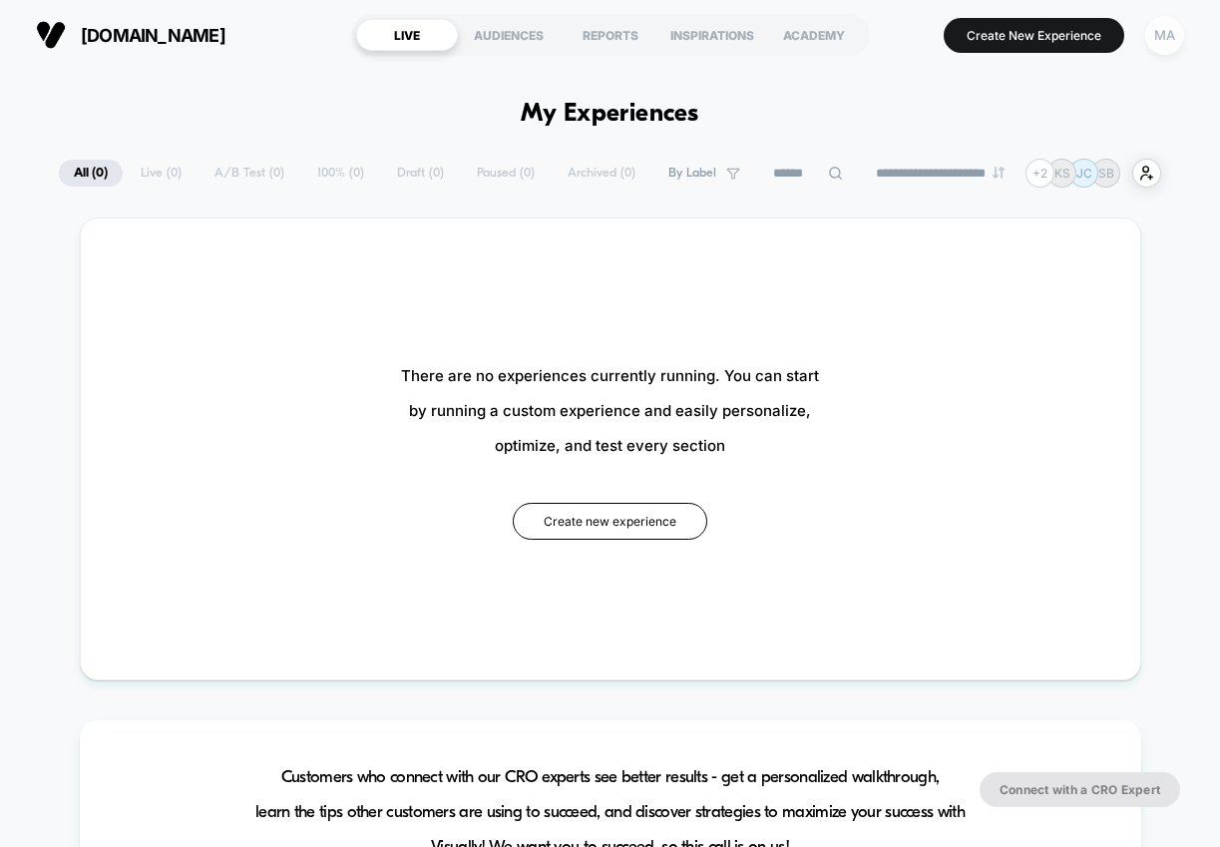
click at [1163, 34] on div "MA" at bounding box center [1164, 35] width 39 height 39
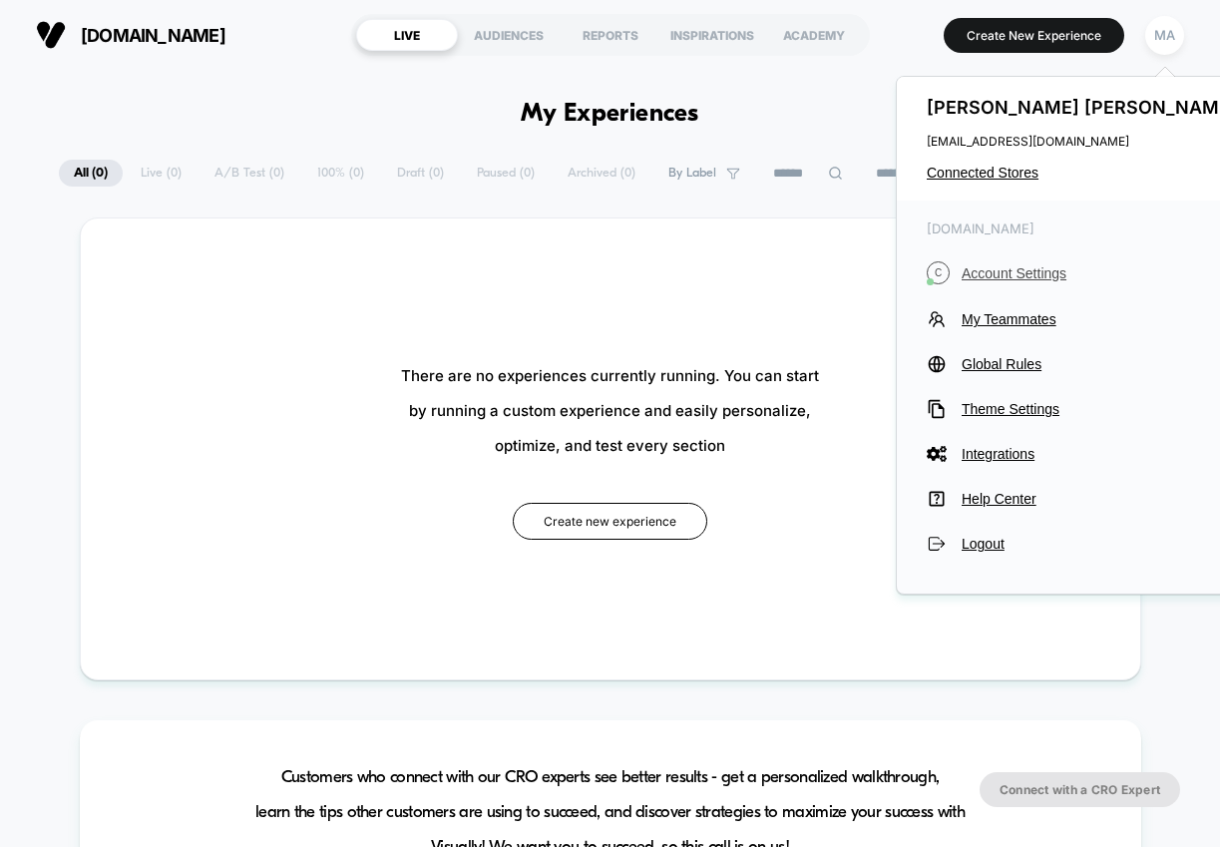
click at [1015, 275] on span "Account Settings" at bounding box center [1102, 273] width 280 height 16
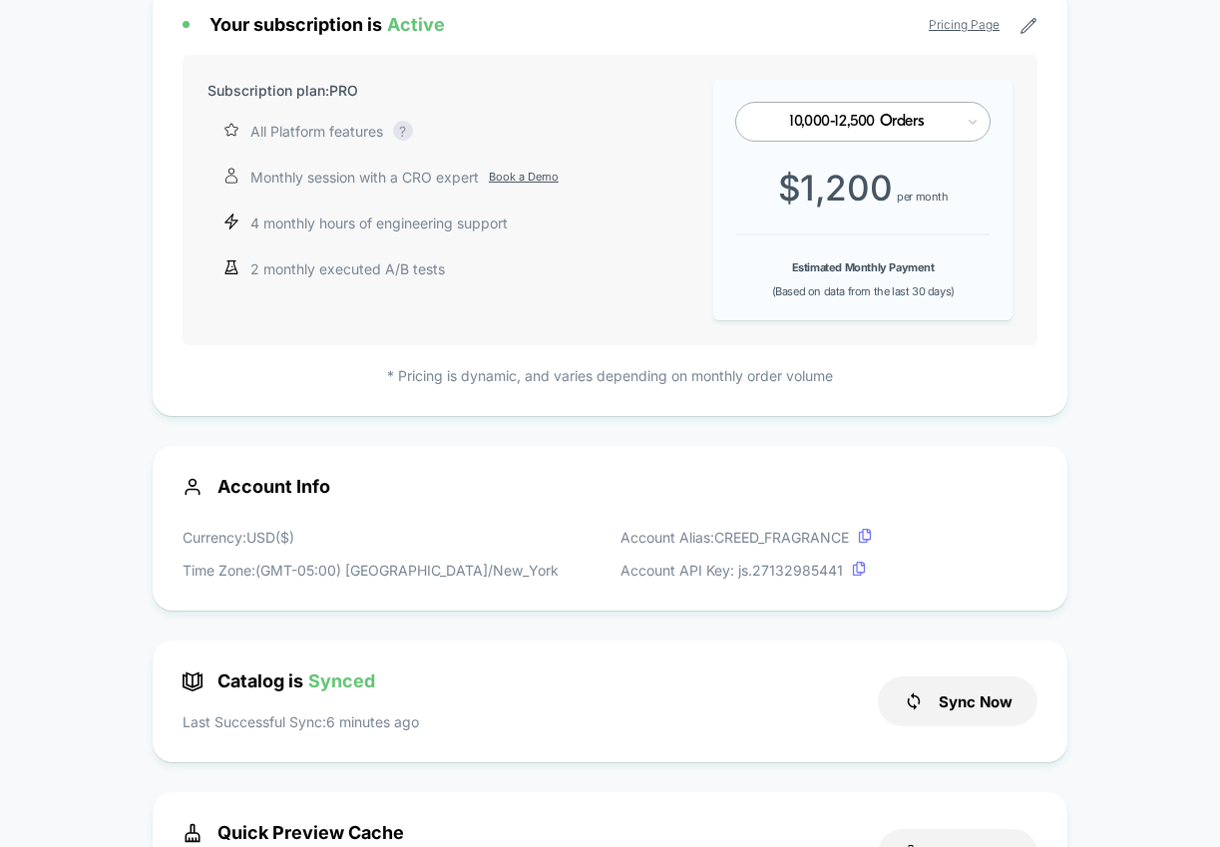
scroll to position [185, 0]
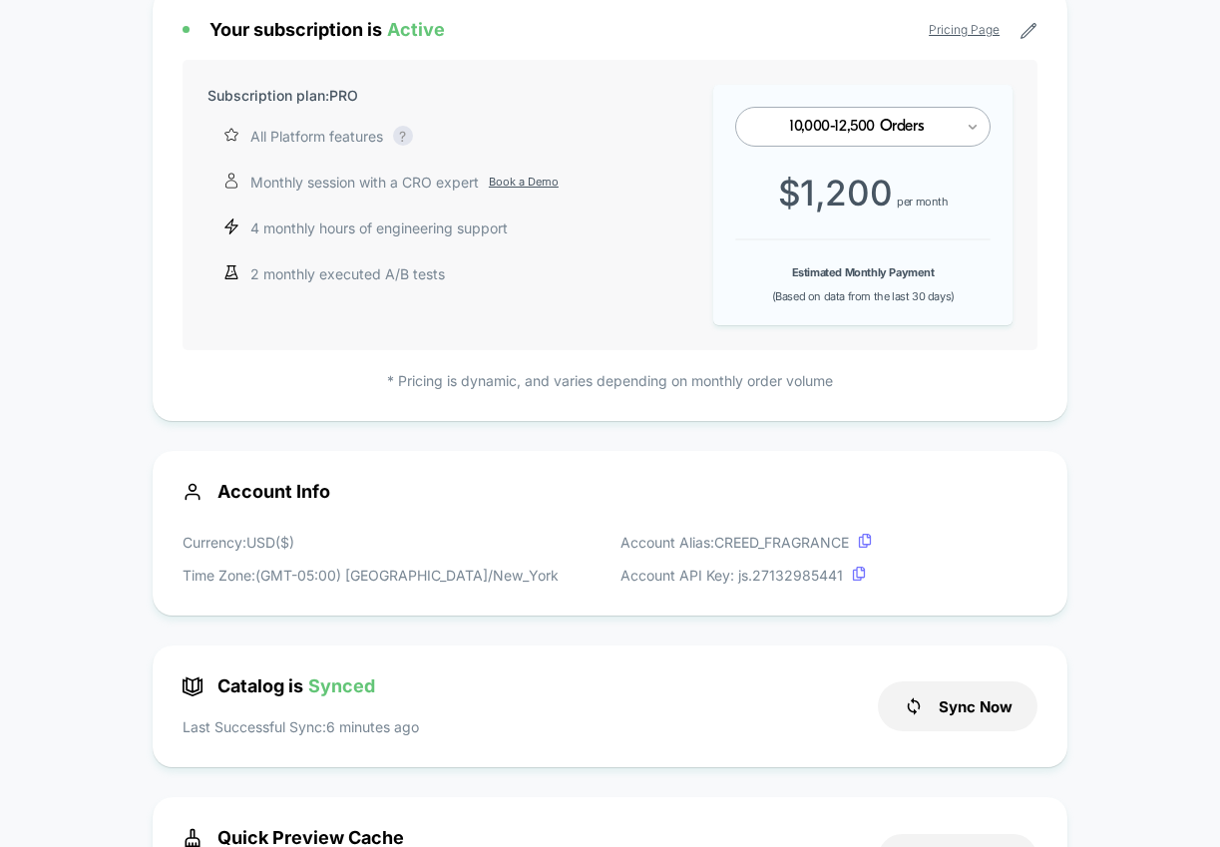
click at [968, 131] on icon at bounding box center [973, 127] width 14 height 20
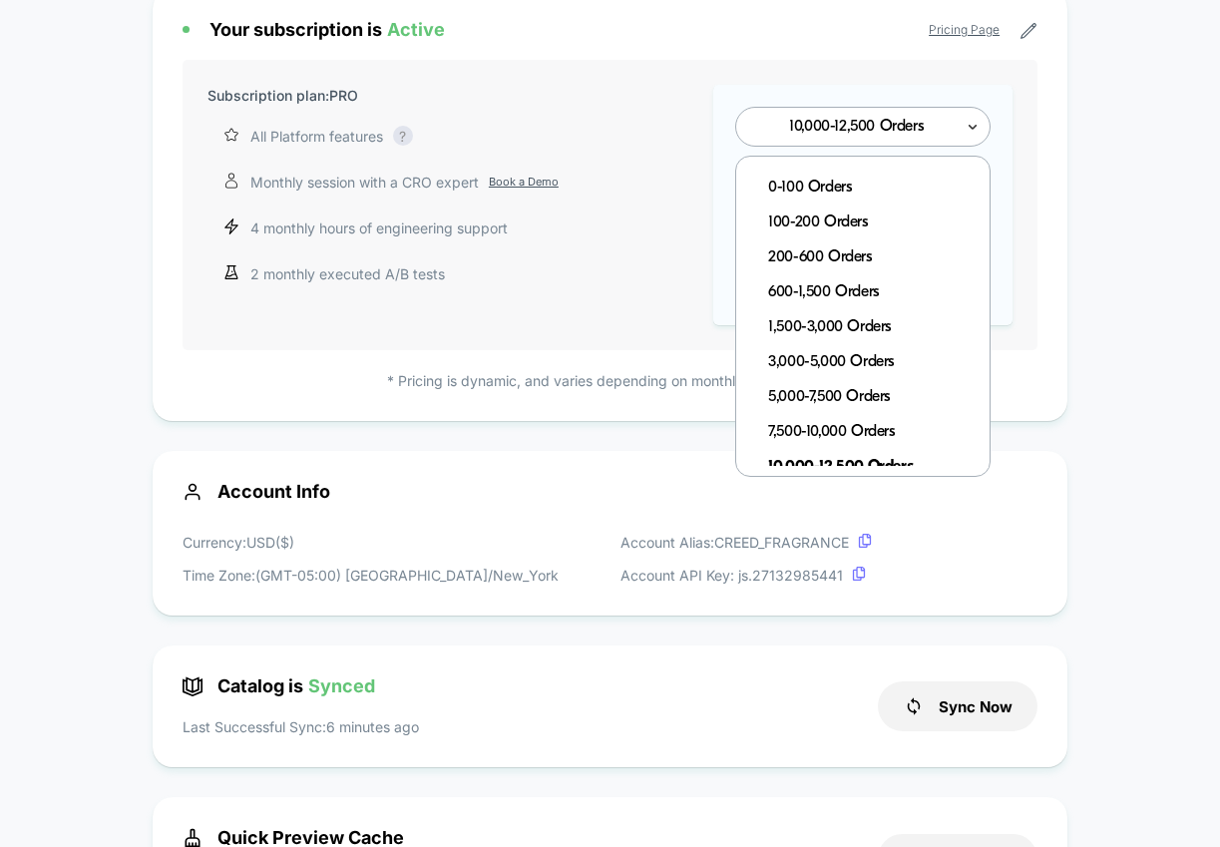
click at [968, 131] on icon at bounding box center [973, 127] width 14 height 20
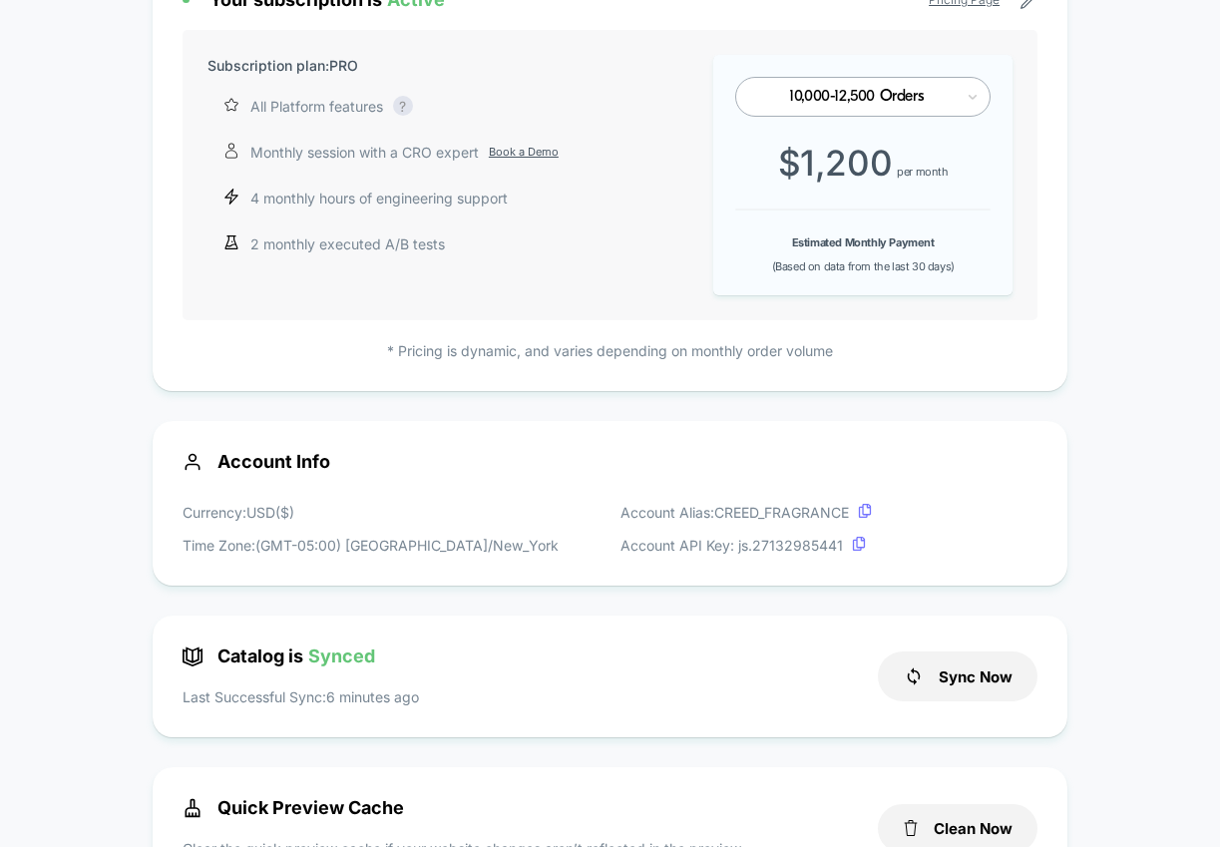
scroll to position [48, 0]
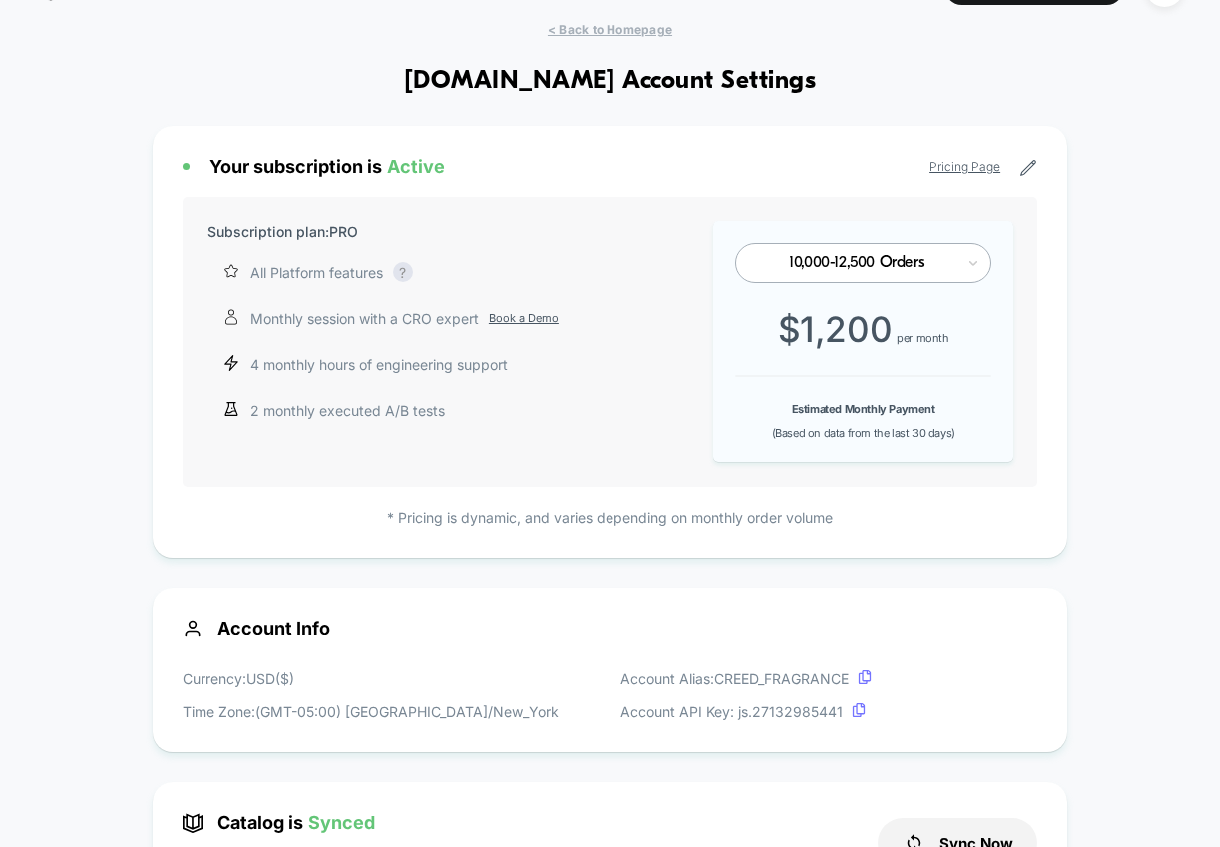
drag, startPoint x: 403, startPoint y: 85, endPoint x: 604, endPoint y: 85, distance: 200.5
click at [604, 85] on h1 "[DOMAIN_NAME] Account Settings" at bounding box center [610, 81] width 412 height 29
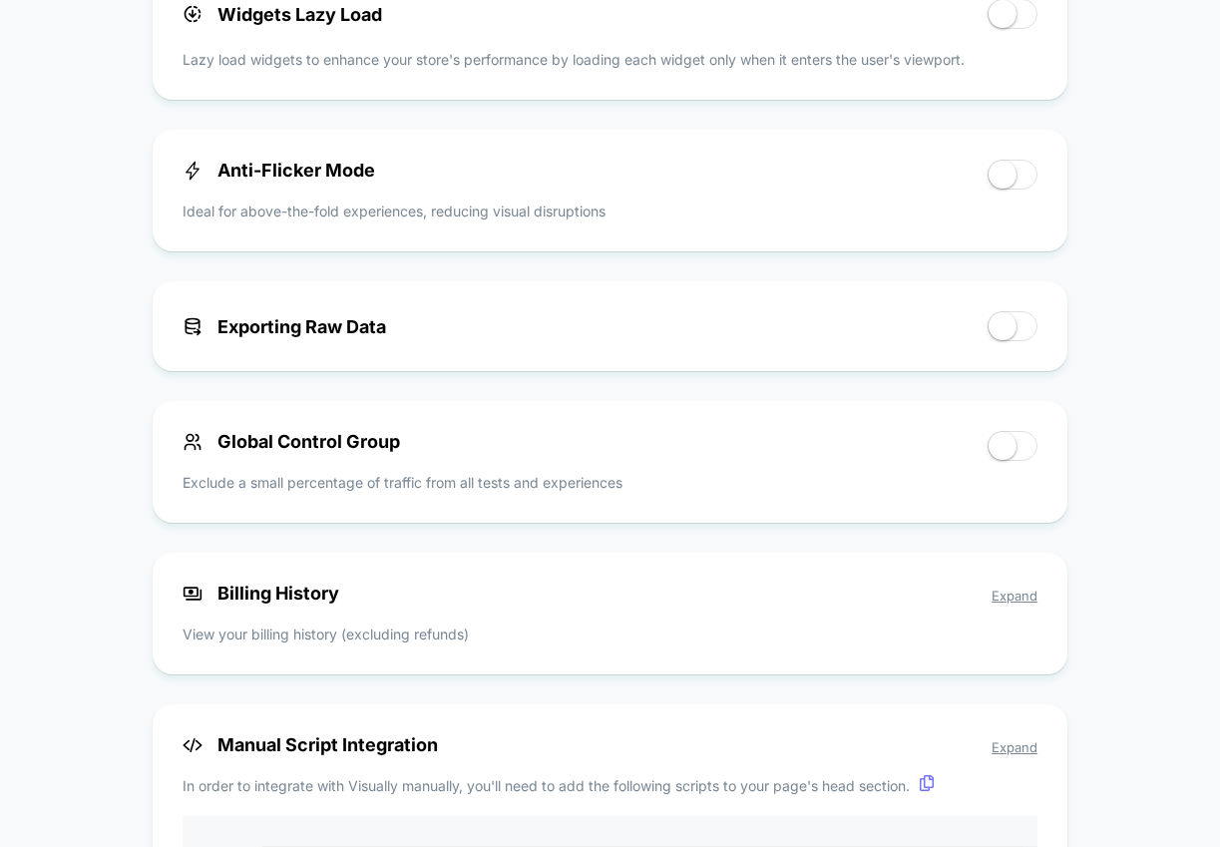
scroll to position [1385, 0]
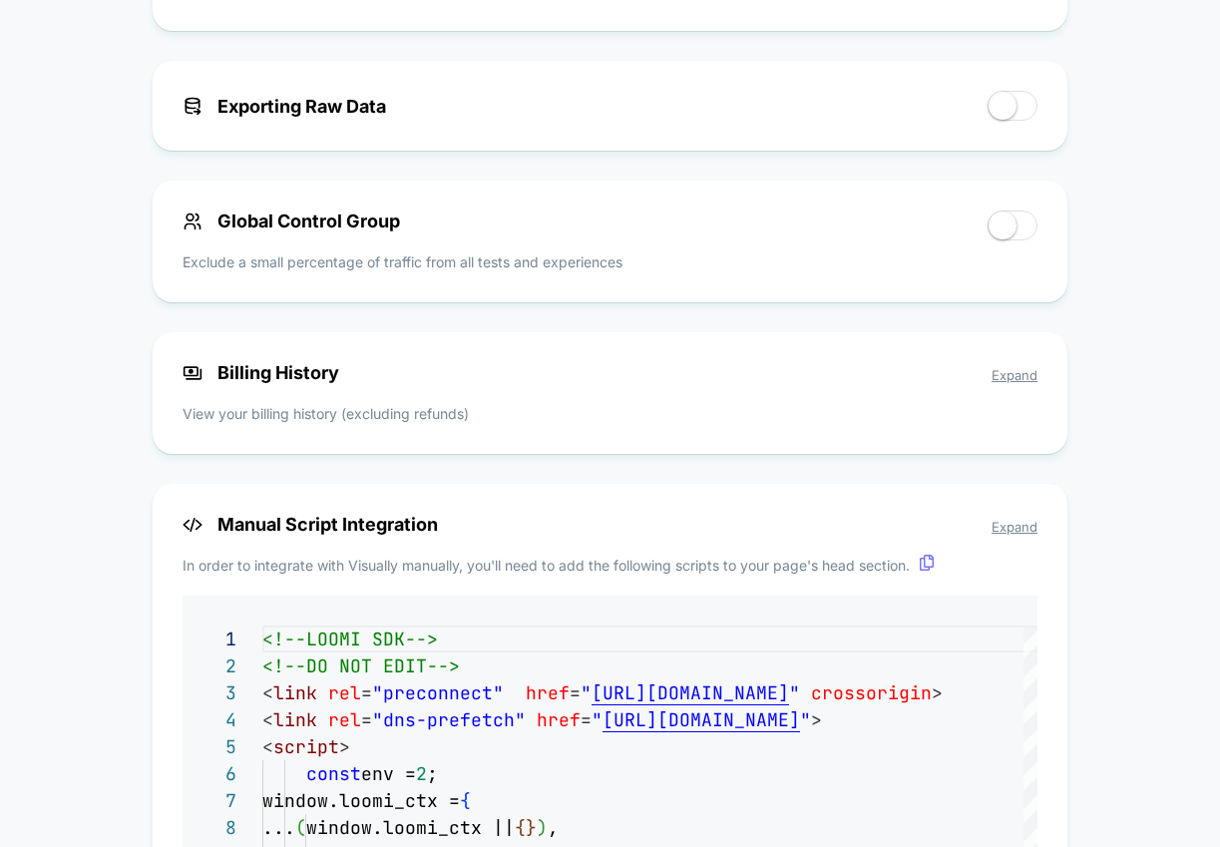
click at [1029, 379] on span "Expand" at bounding box center [1015, 375] width 46 height 16
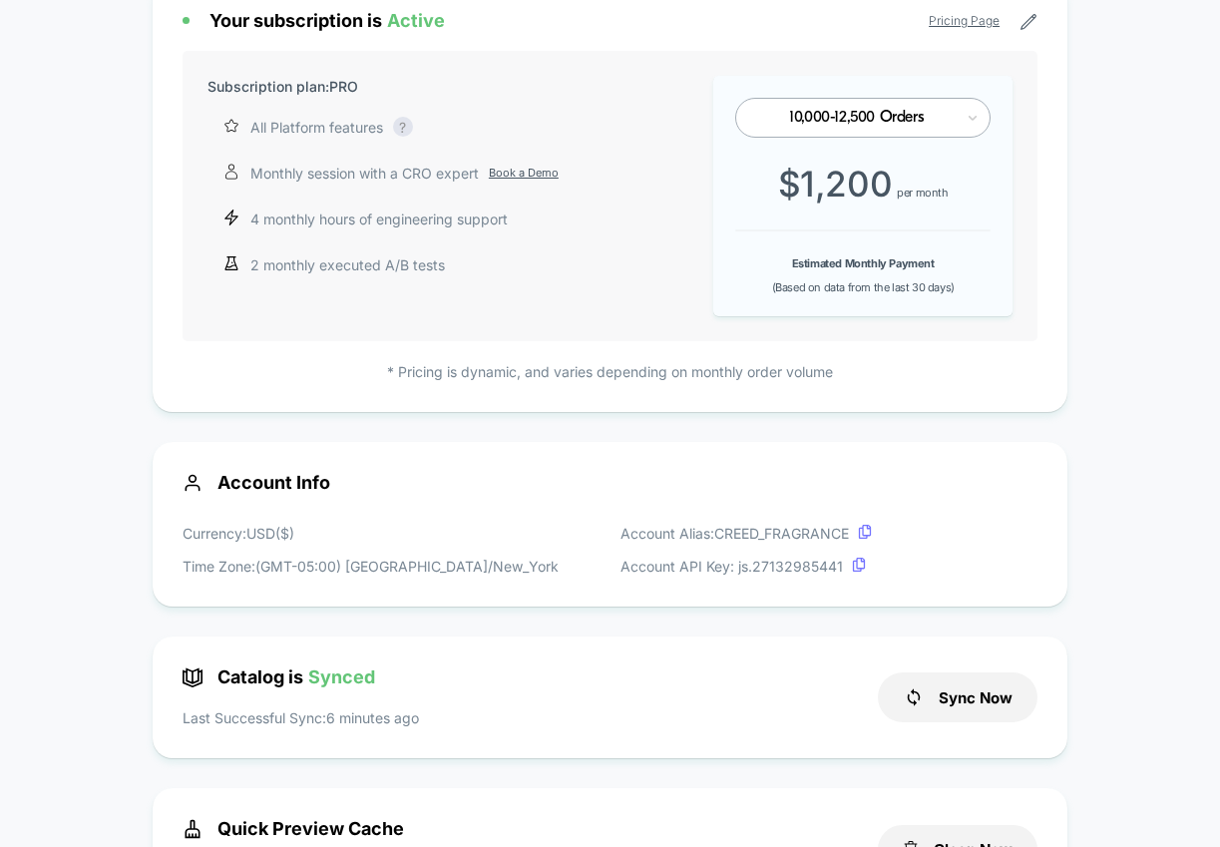
scroll to position [0, 0]
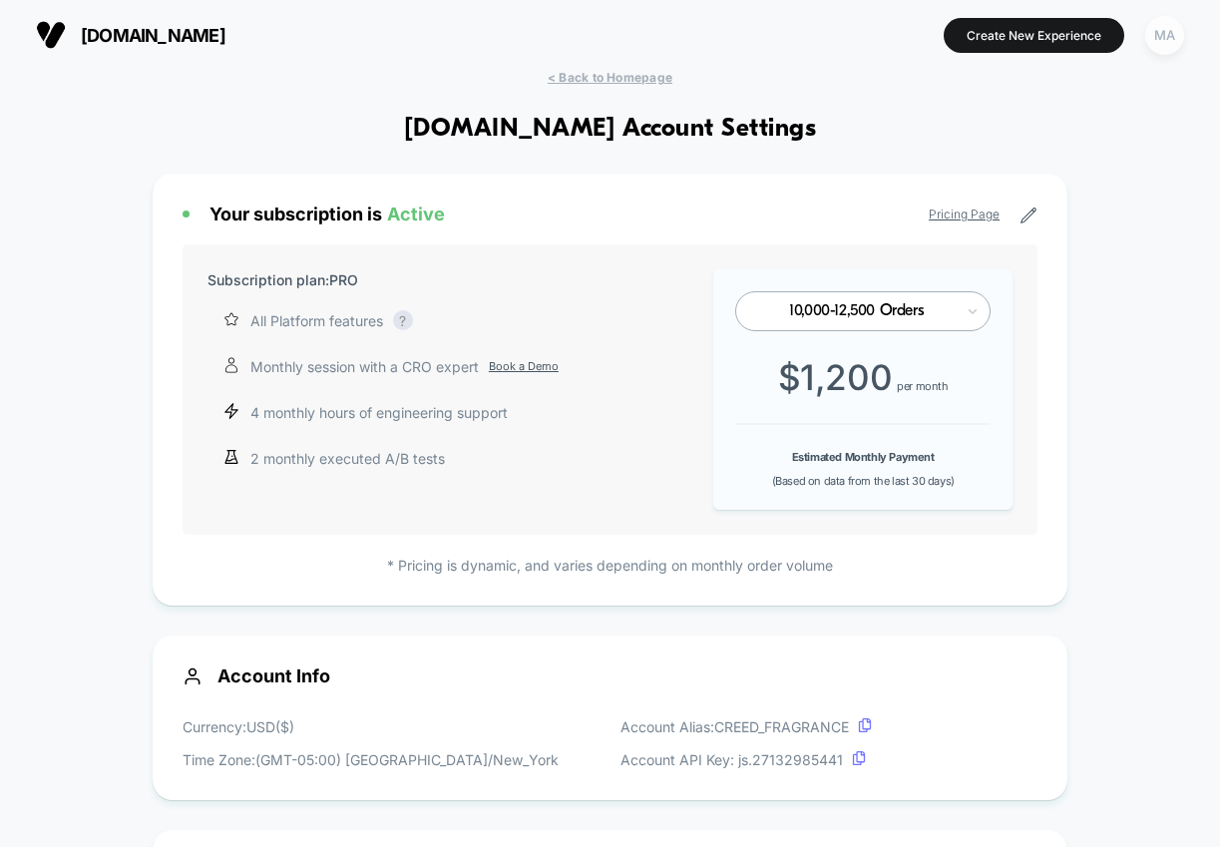
click at [1161, 34] on div "MA" at bounding box center [1164, 35] width 39 height 39
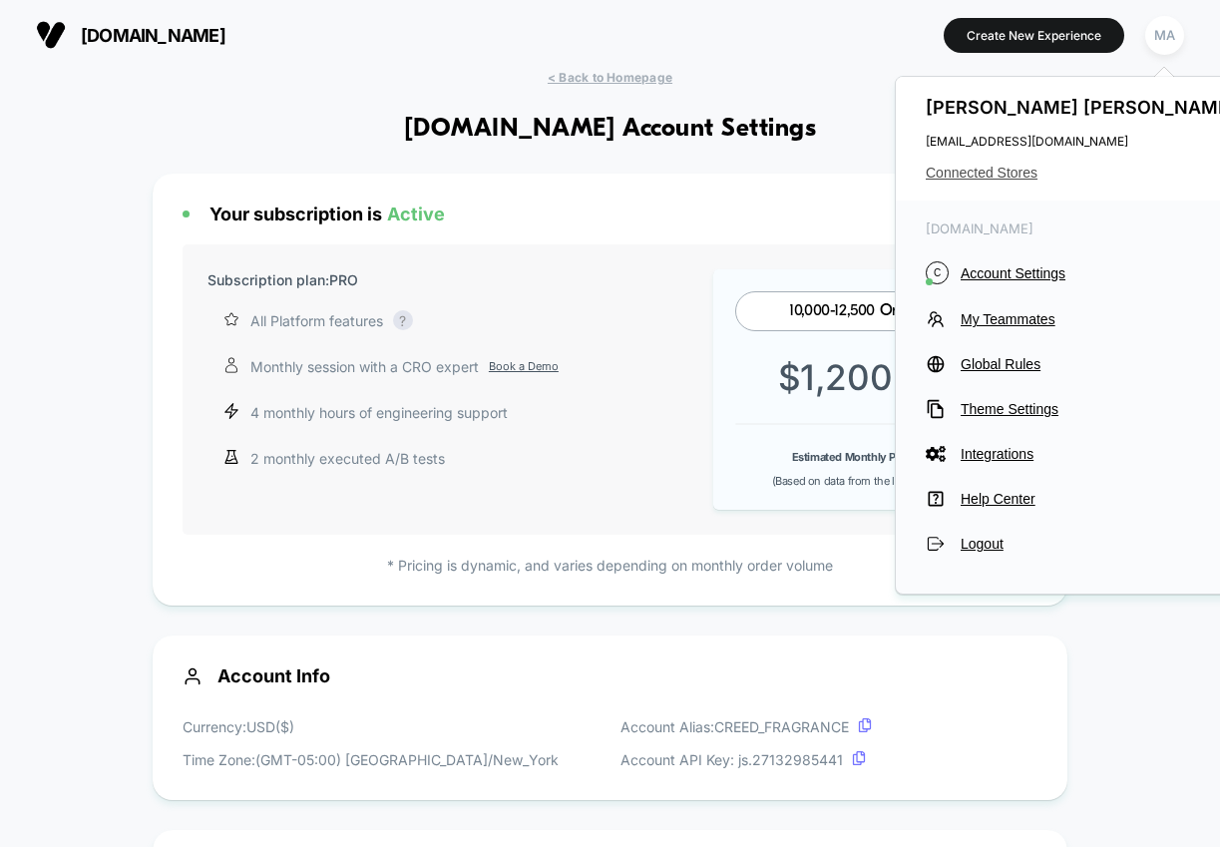
click at [1019, 176] on span "Connected Stores" at bounding box center [1083, 173] width 315 height 16
